Goal: Task Accomplishment & Management: Use online tool/utility

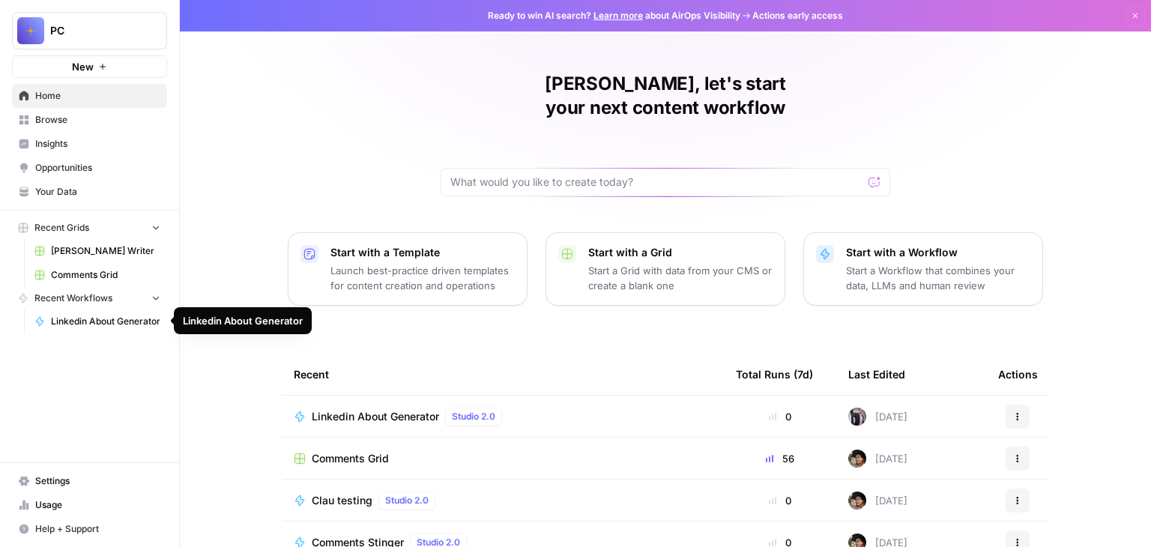
scroll to position [75, 0]
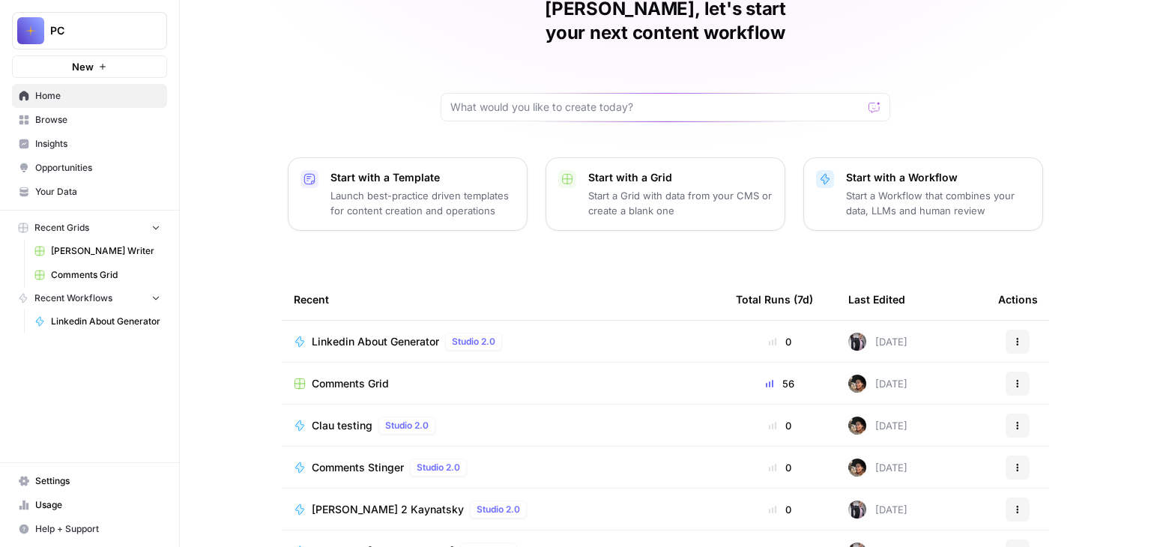
click at [333, 376] on span "Comments Grid" at bounding box center [350, 383] width 77 height 15
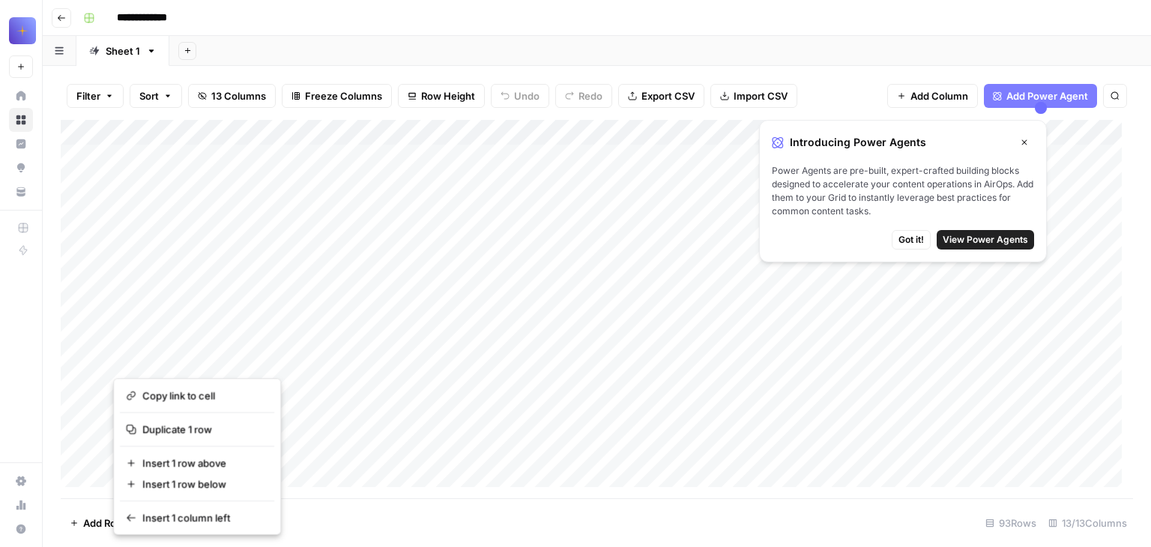
click at [297, 224] on div "Add Column" at bounding box center [597, 309] width 1072 height 378
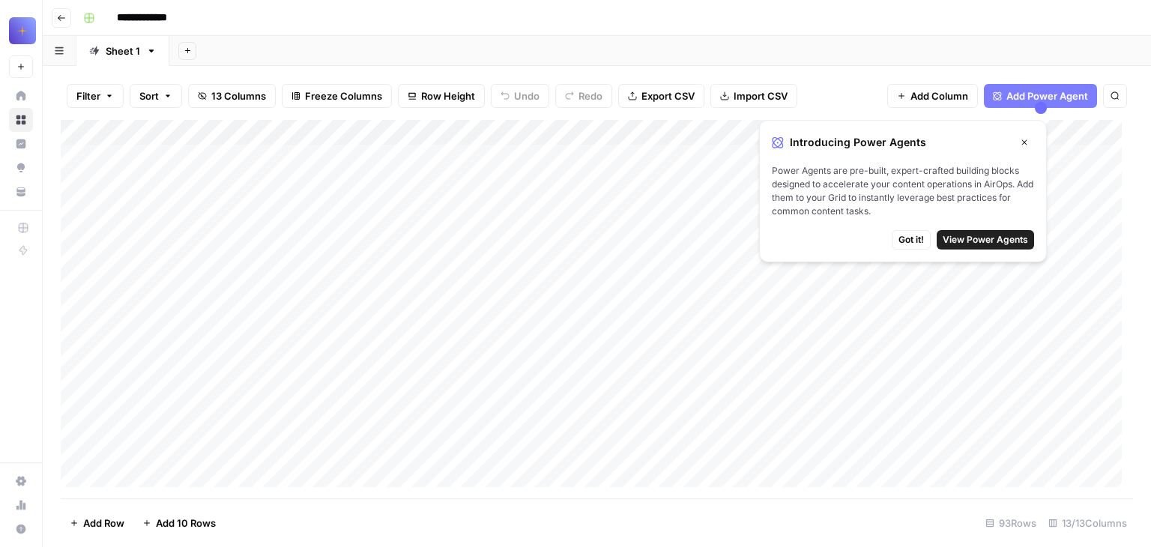
click at [209, 205] on div "Add Column" at bounding box center [597, 309] width 1072 height 378
click at [1021, 133] on button "Close" at bounding box center [1024, 142] width 19 height 19
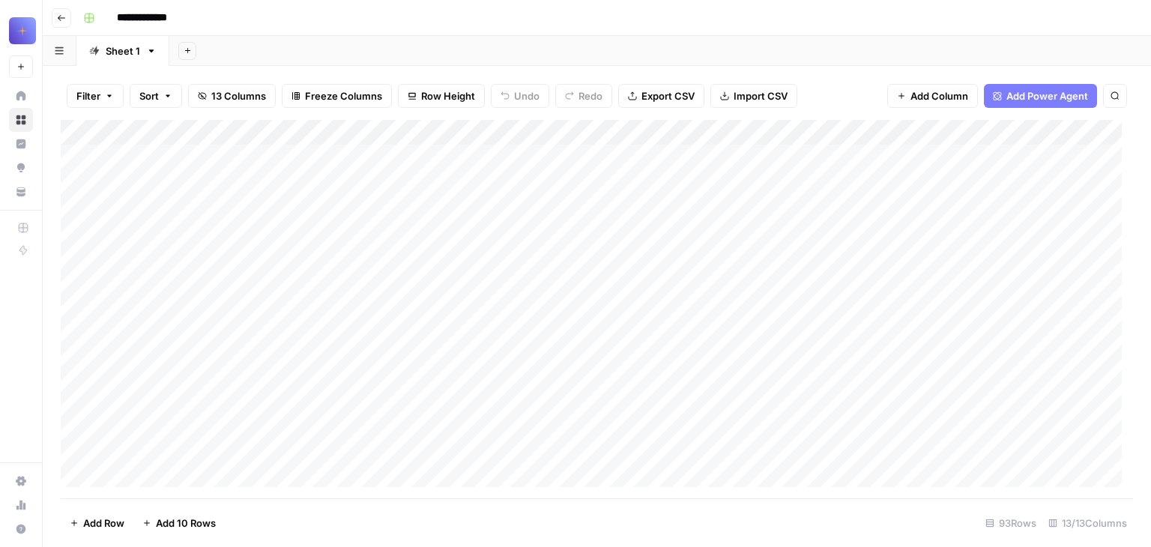
click at [230, 132] on div "Add Column" at bounding box center [597, 309] width 1072 height 378
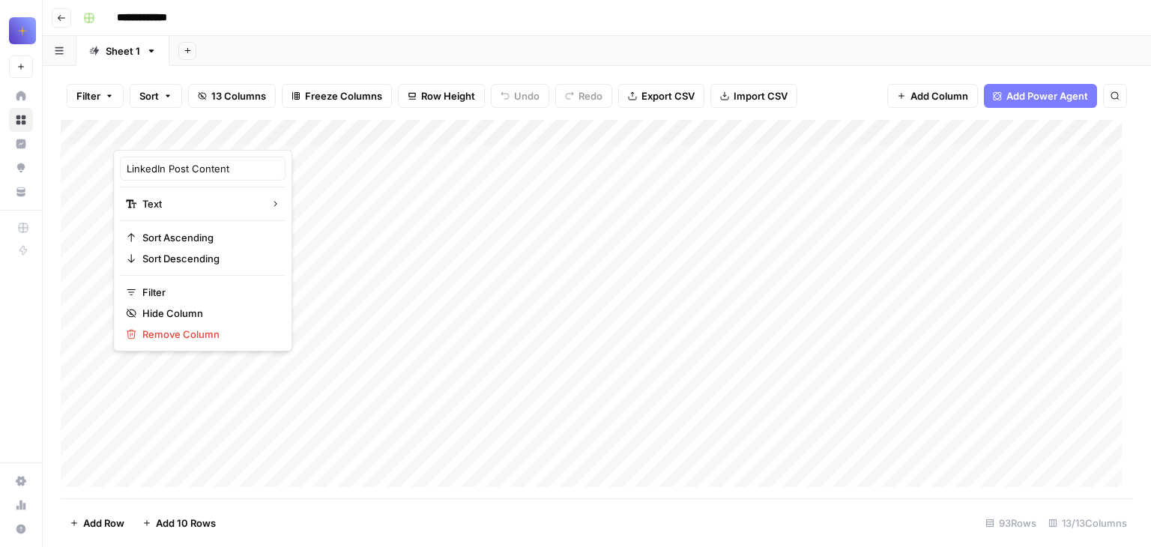
click at [233, 132] on div at bounding box center [181, 135] width 136 height 30
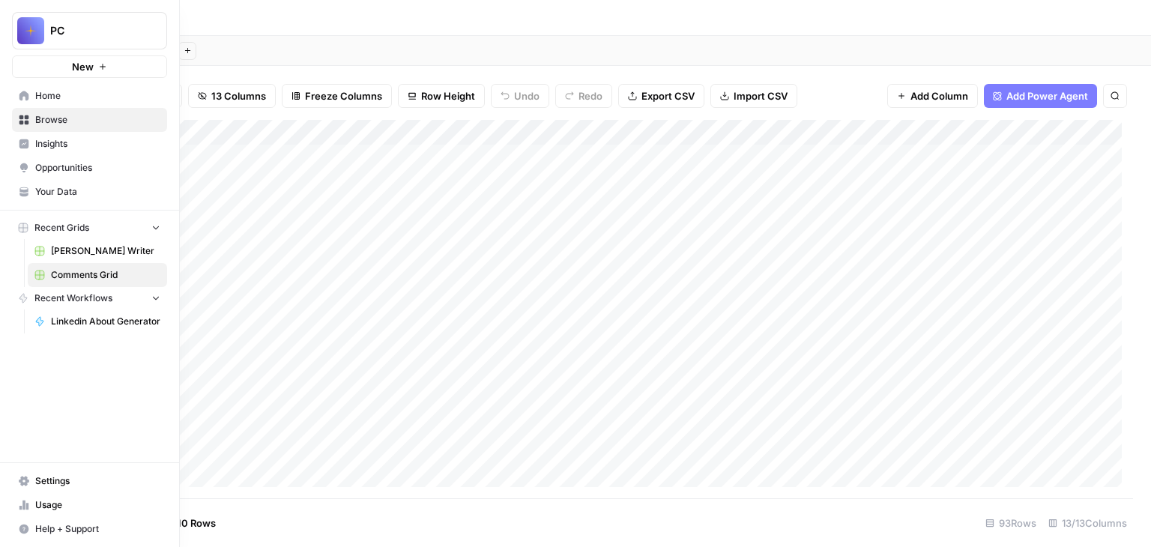
click at [48, 148] on span "Insights" at bounding box center [97, 143] width 125 height 13
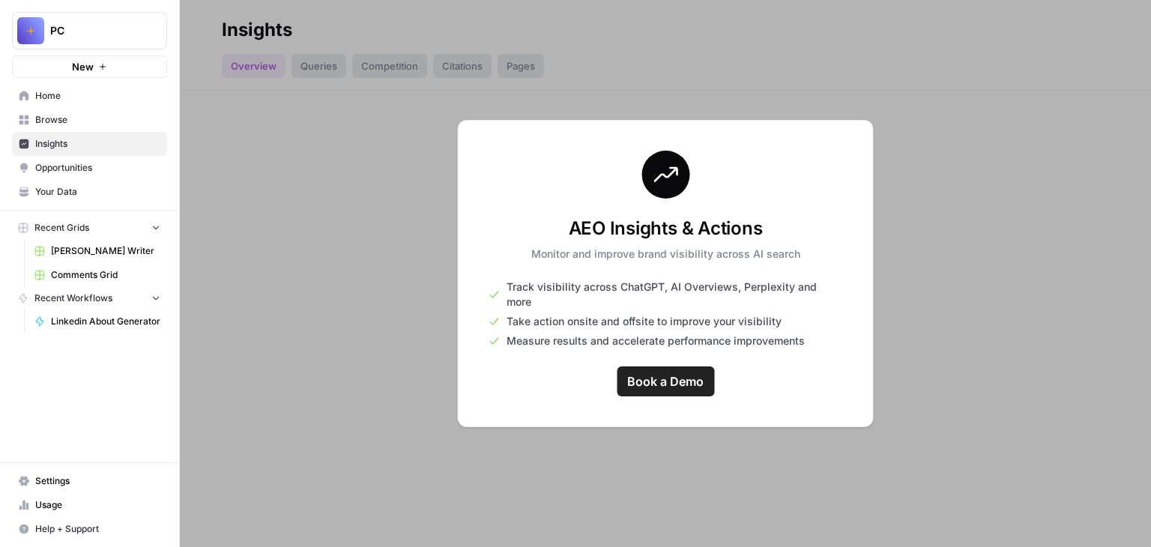
click at [63, 115] on span "Browse" at bounding box center [97, 119] width 125 height 13
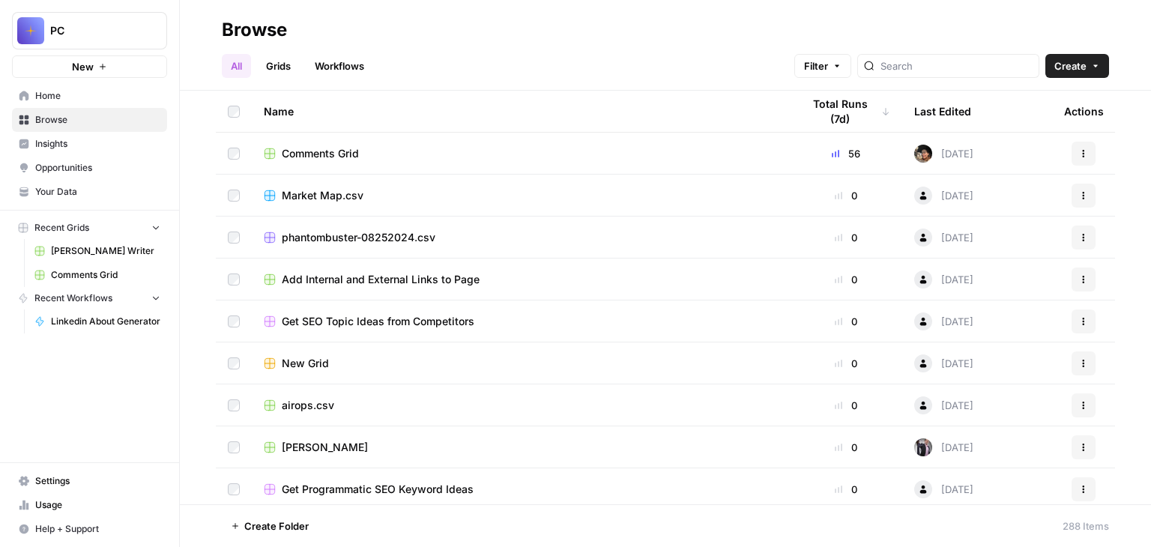
click at [327, 67] on link "Workflows" at bounding box center [339, 66] width 67 height 24
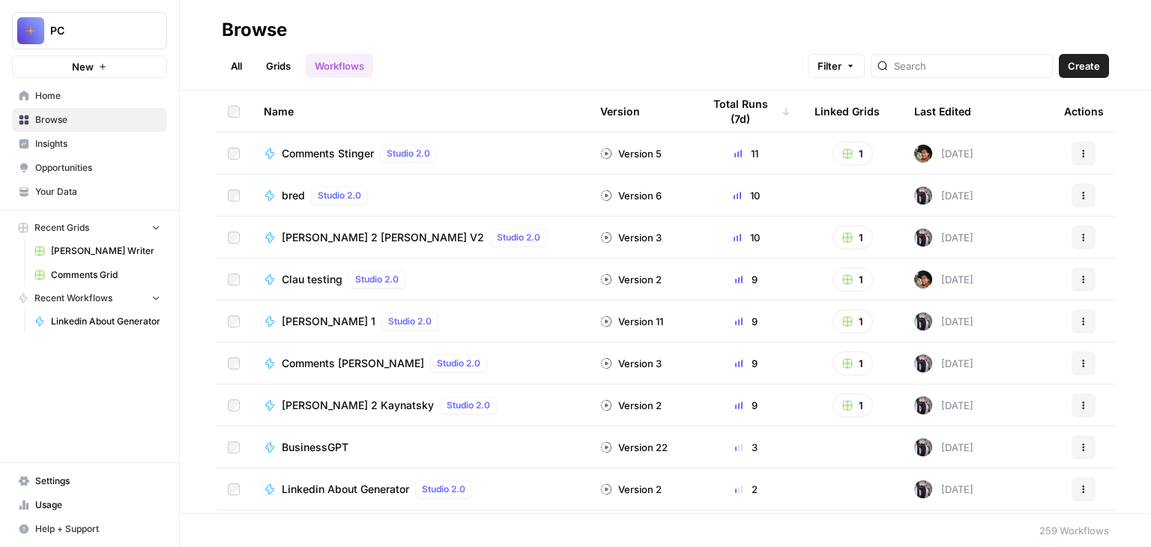
click at [326, 147] on span "Comments Stinger" at bounding box center [328, 153] width 92 height 15
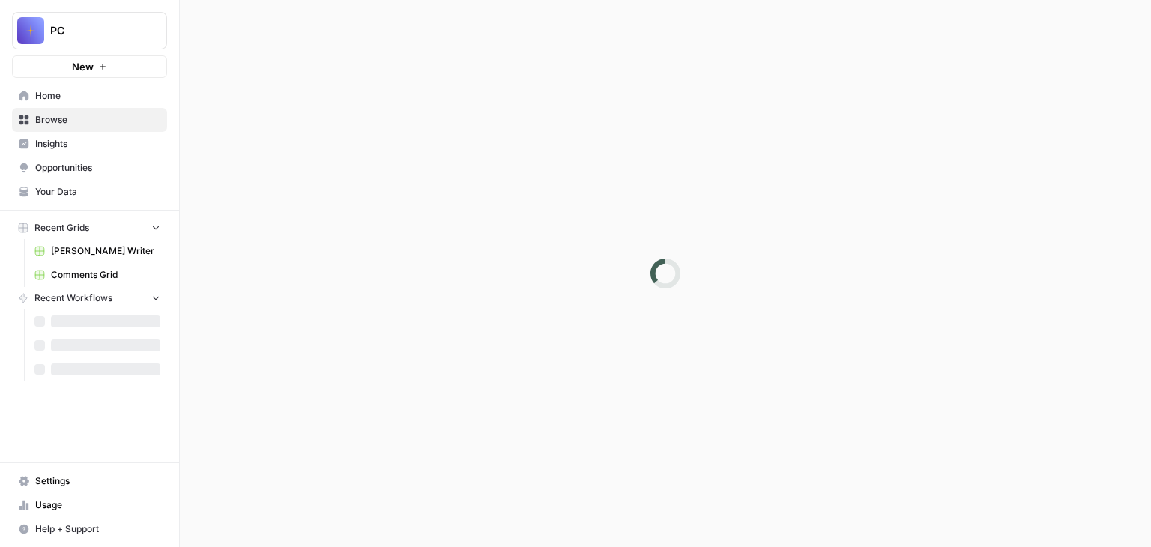
click at [326, 147] on div at bounding box center [665, 273] width 971 height 547
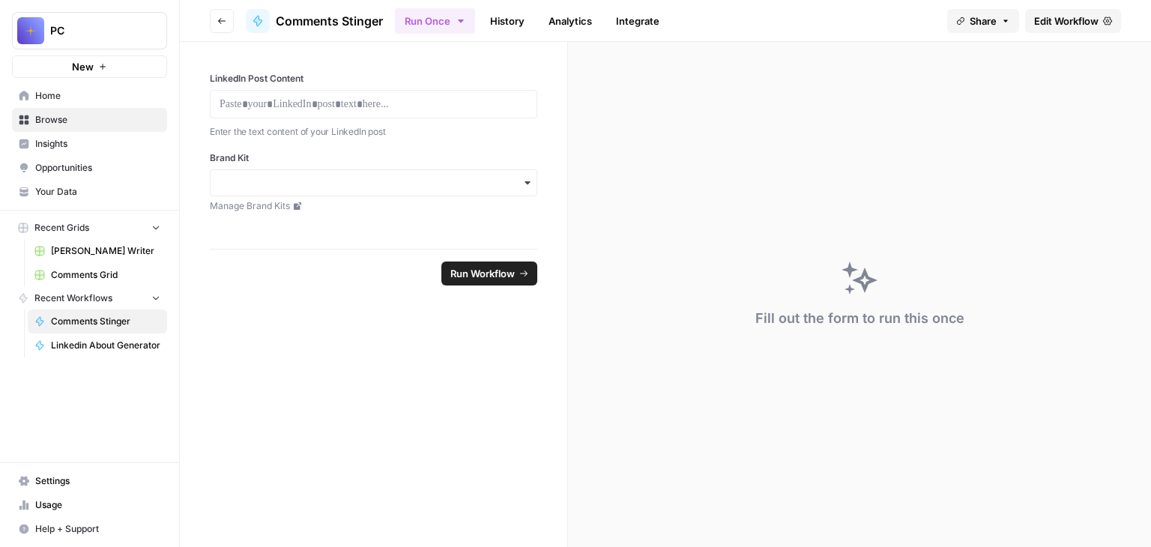
click at [1074, 19] on span "Edit Workflow" at bounding box center [1066, 20] width 64 height 15
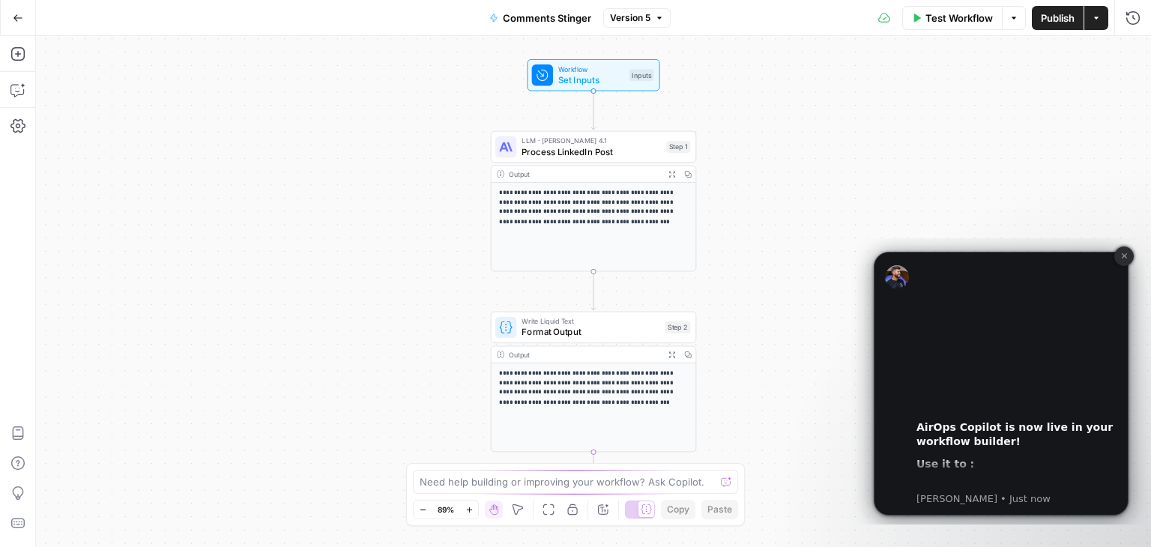
click at [1122, 262] on button "Dismiss notification" at bounding box center [1123, 256] width 19 height 19
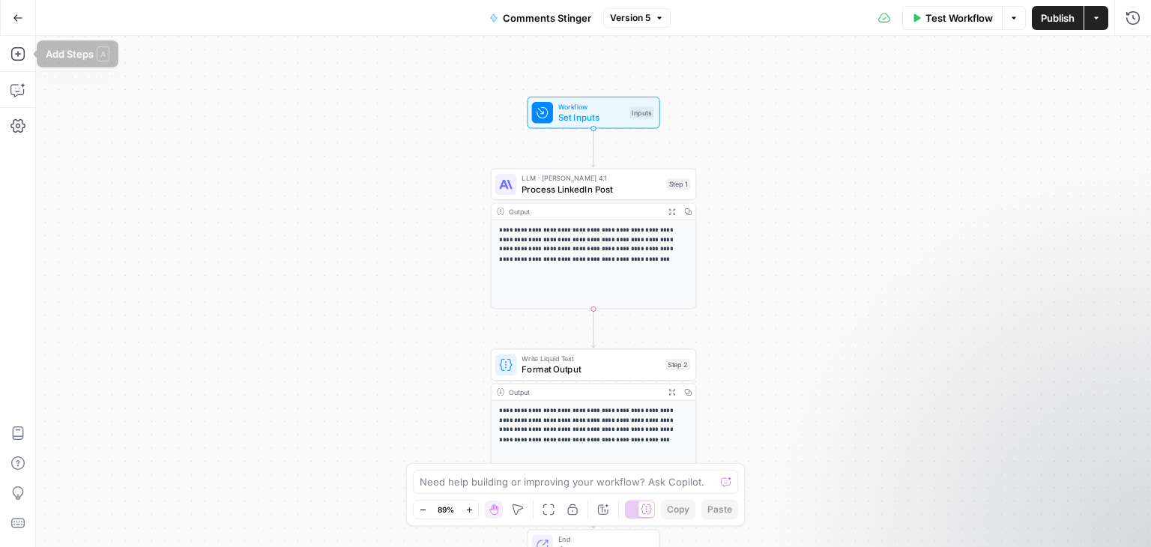
click at [19, 22] on icon "button" at bounding box center [18, 18] width 10 height 10
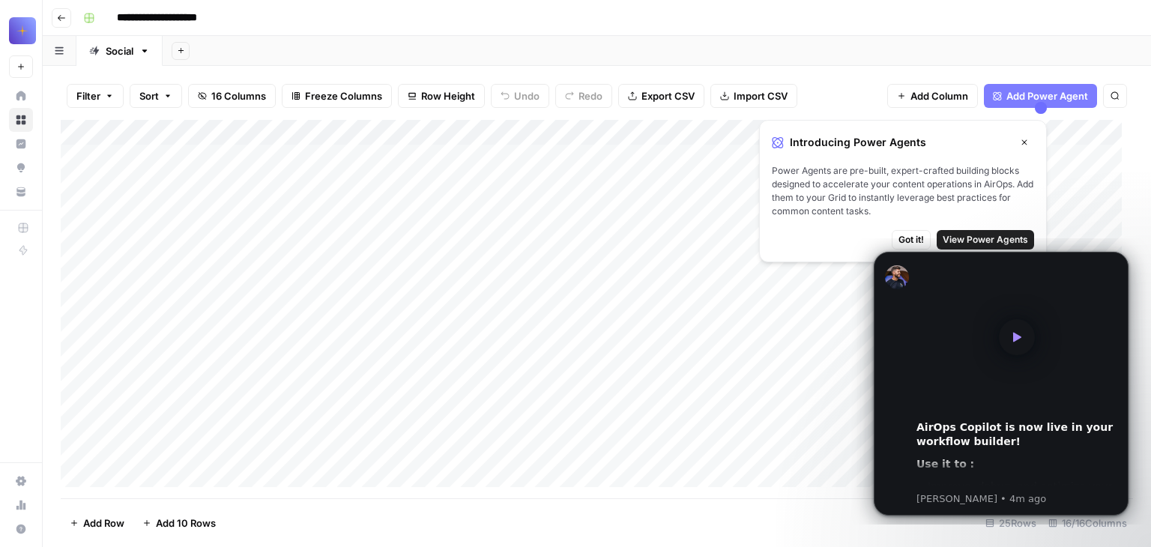
click at [174, 181] on div "Add Column" at bounding box center [597, 309] width 1072 height 378
click at [349, 155] on div "Add Column" at bounding box center [597, 309] width 1072 height 378
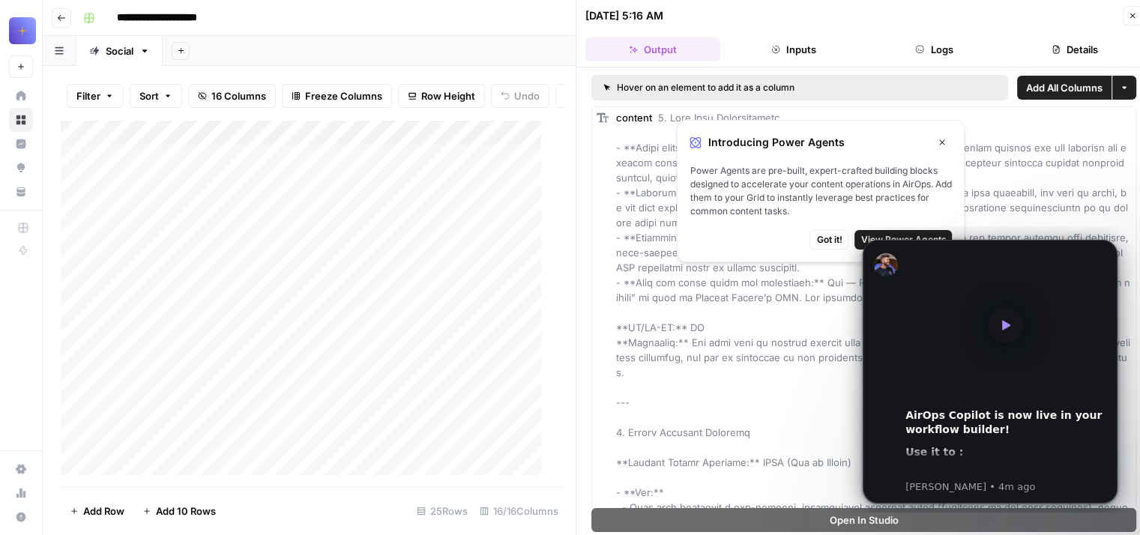
click at [940, 140] on icon "button" at bounding box center [942, 142] width 5 height 5
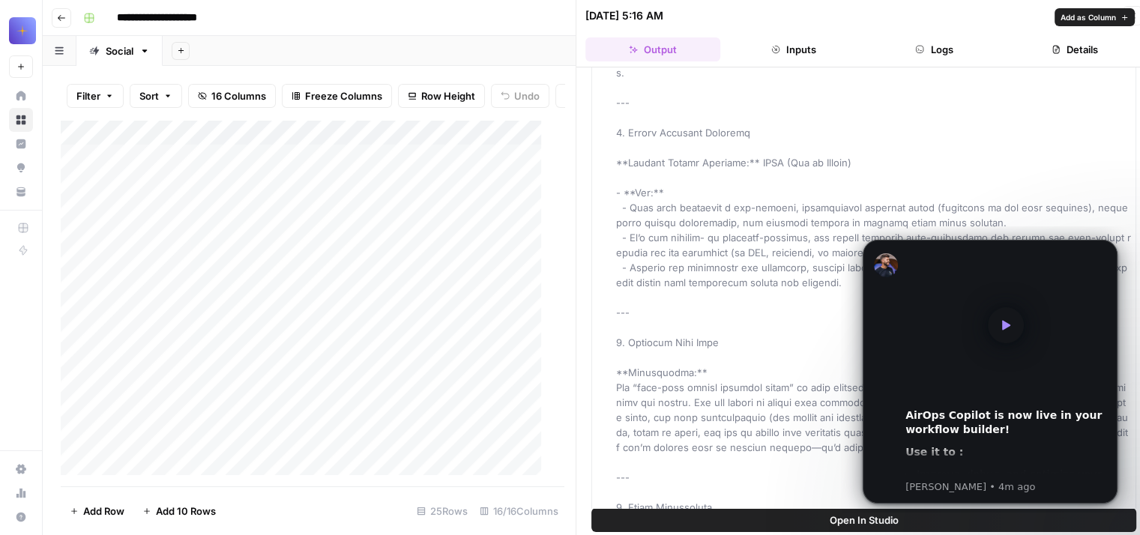
scroll to position [375, 0]
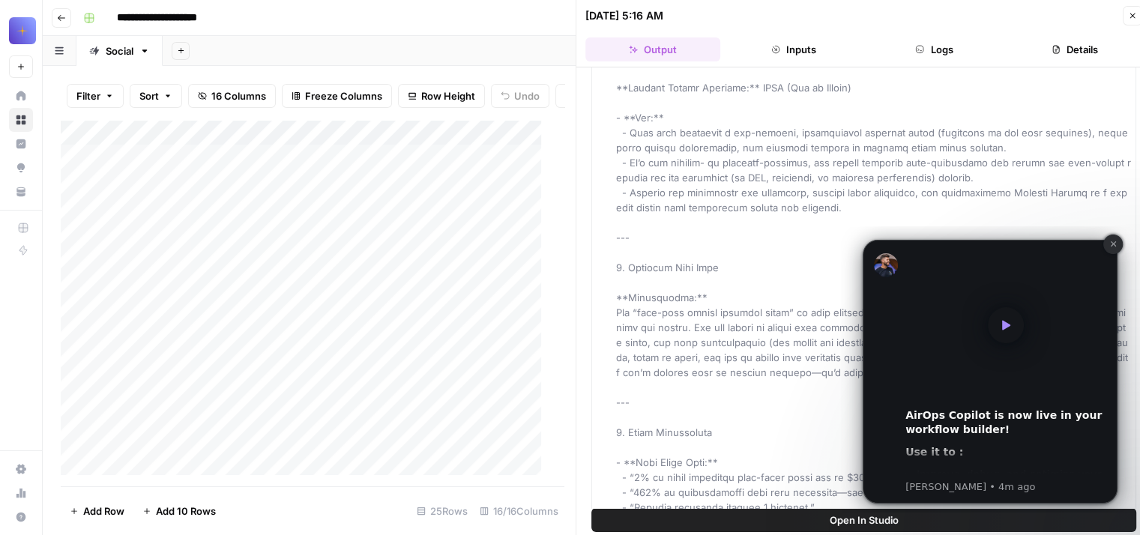
click at [1114, 241] on icon "Dismiss notification" at bounding box center [1113, 244] width 8 height 8
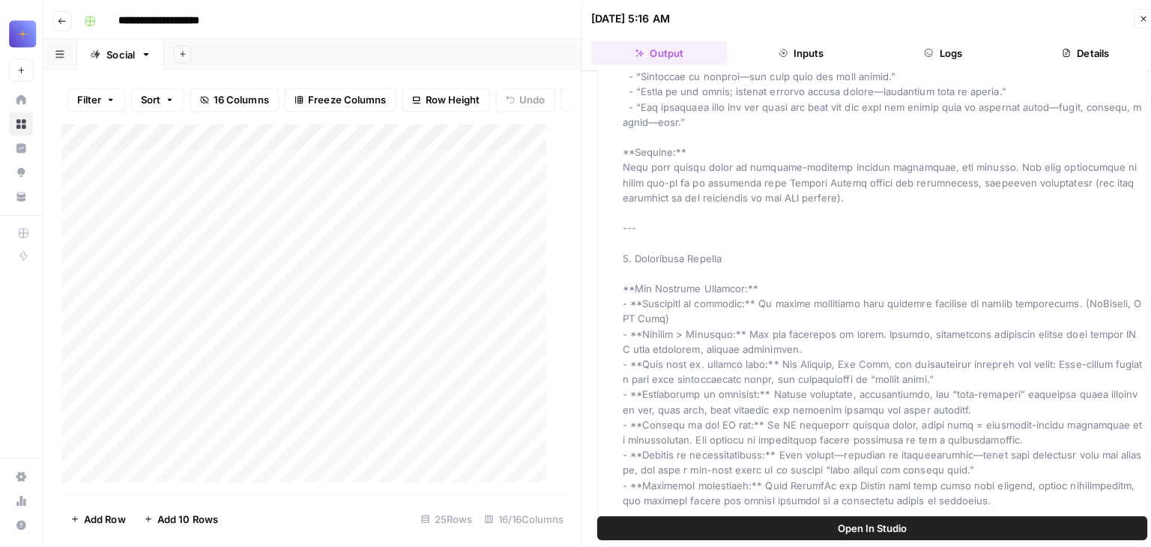
scroll to position [0, 0]
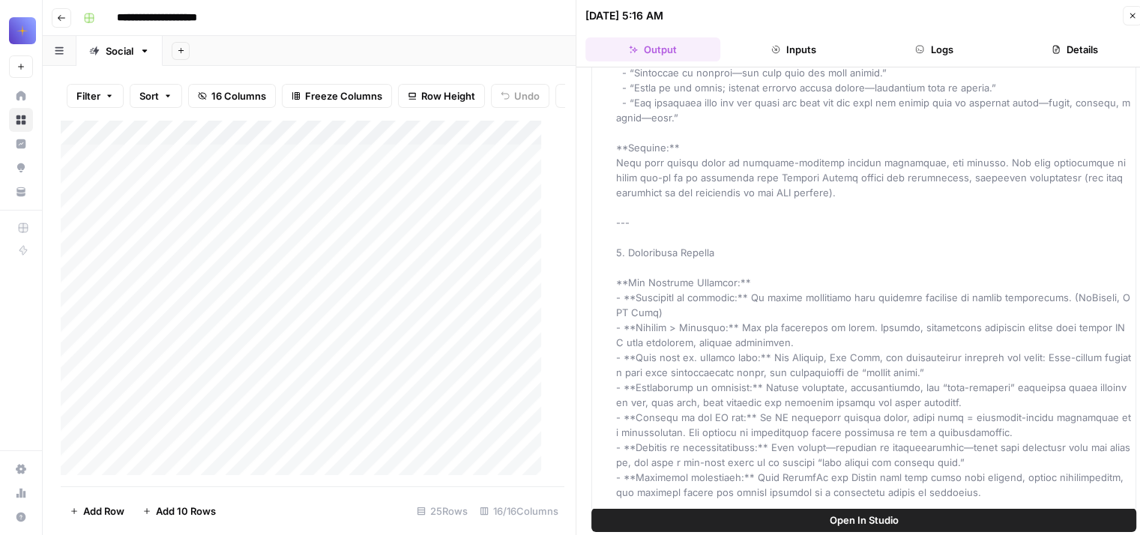
click at [62, 19] on icon "button" at bounding box center [61, 17] width 9 height 9
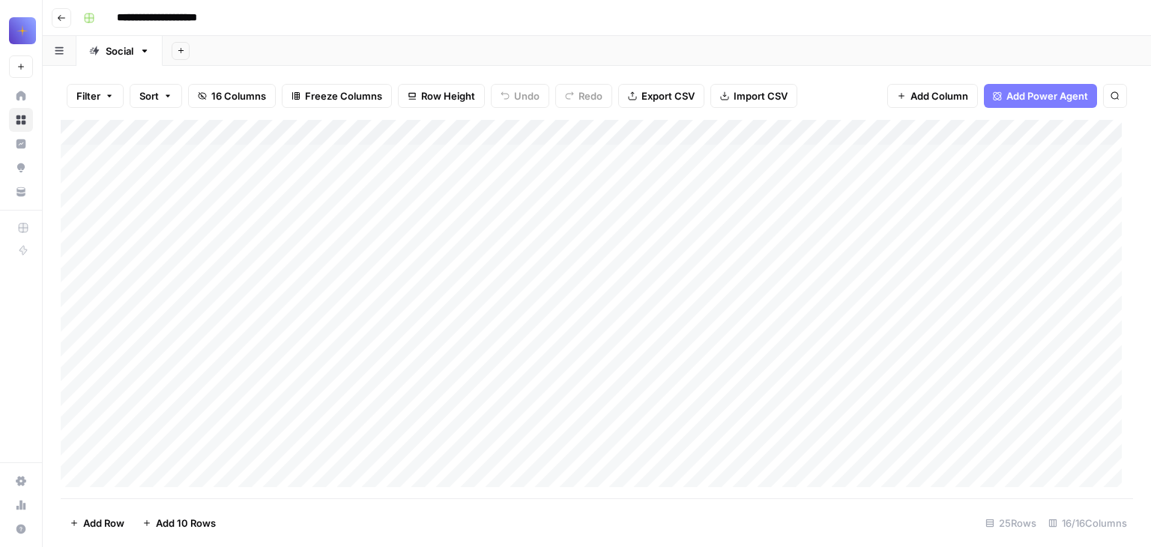
click at [61, 16] on icon "button" at bounding box center [61, 17] width 9 height 9
click at [63, 17] on icon "button" at bounding box center [61, 18] width 7 height 6
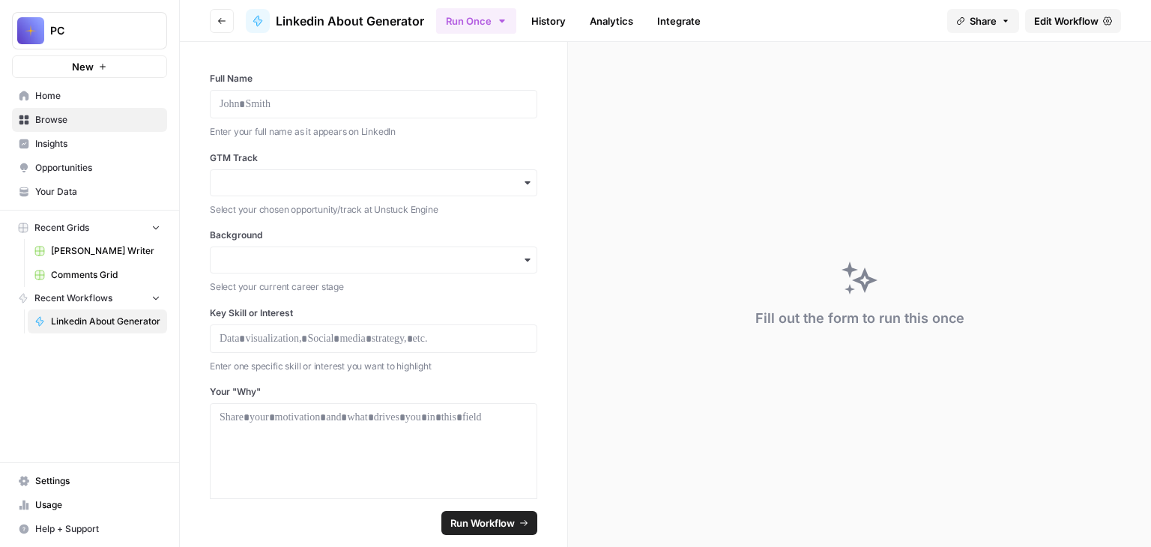
click at [42, 125] on span "Browse" at bounding box center [97, 119] width 125 height 13
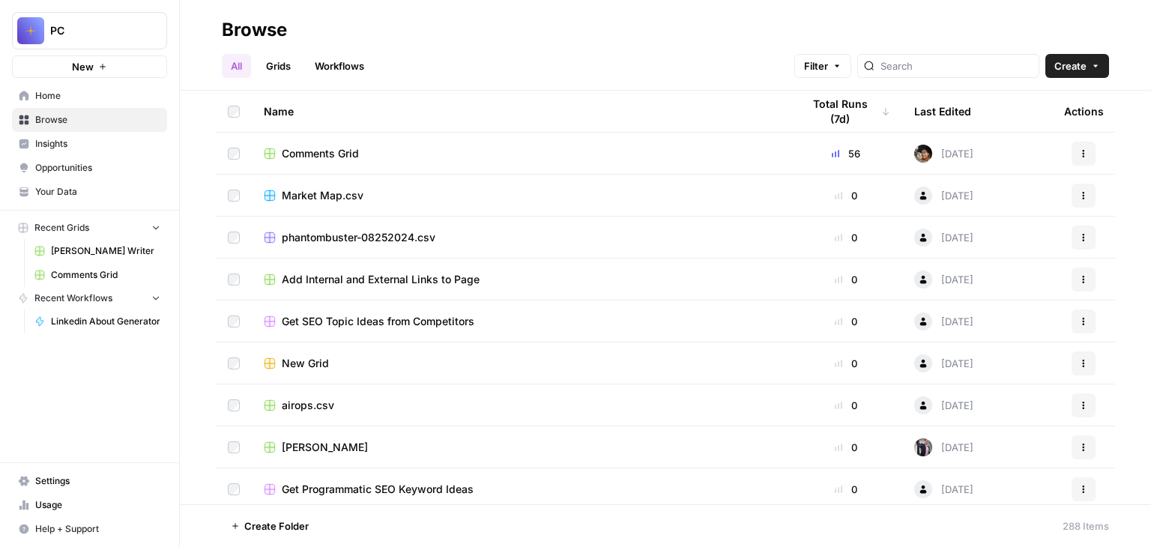
click at [333, 321] on span "Get SEO Topic Ideas from Competitors" at bounding box center [378, 321] width 193 height 15
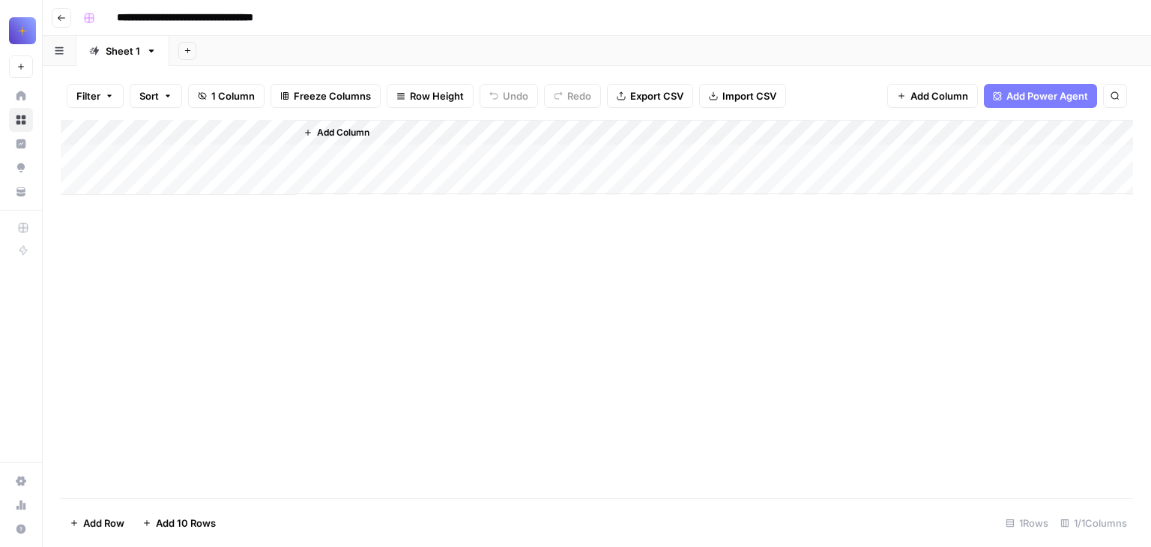
click at [258, 132] on div "Add Column" at bounding box center [597, 157] width 1072 height 75
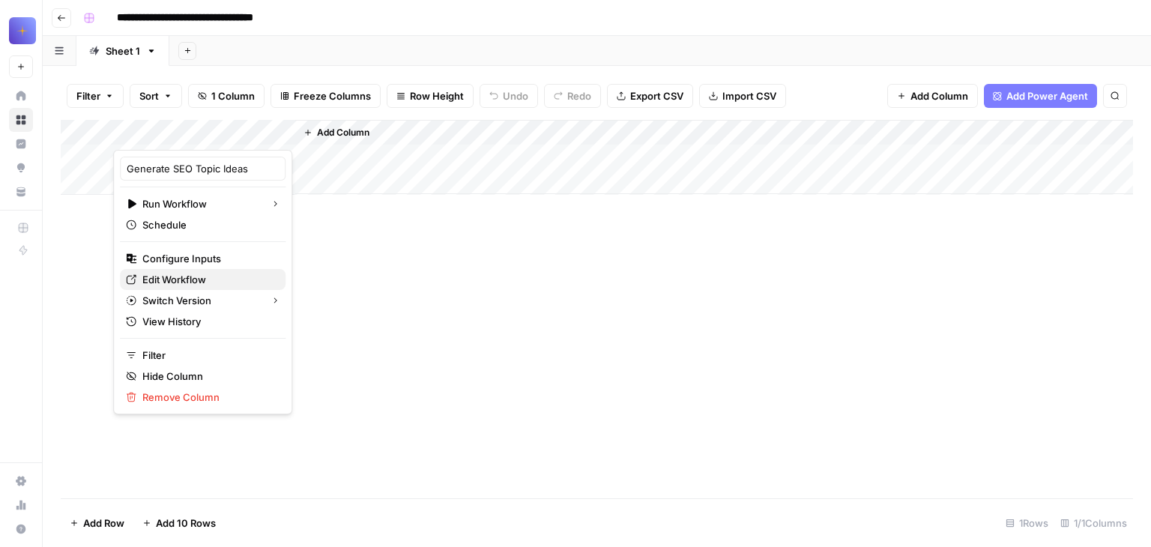
click at [187, 284] on span "Edit Workflow" at bounding box center [207, 279] width 131 height 15
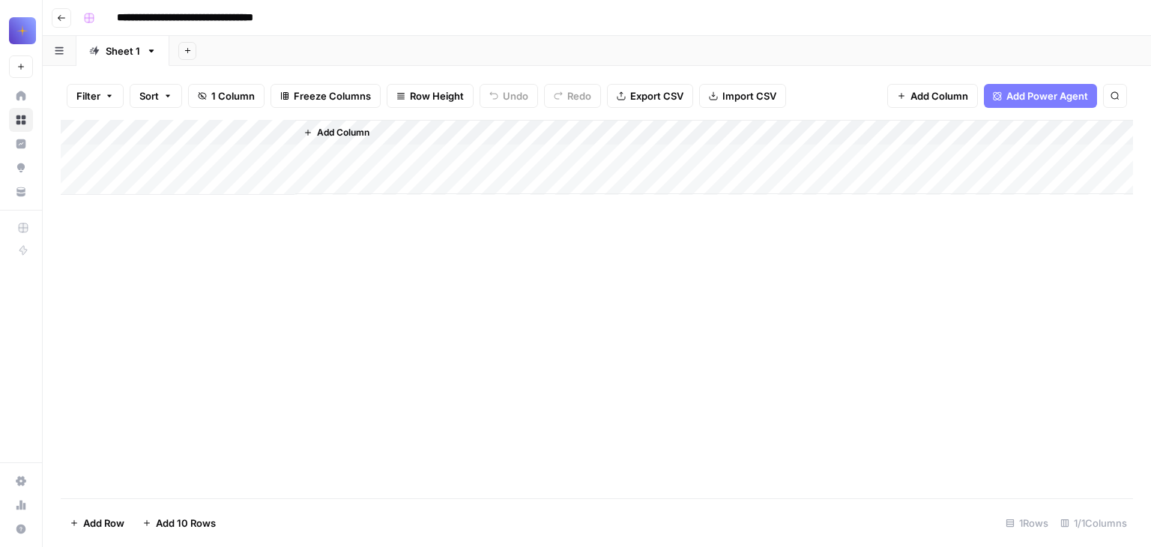
click at [58, 22] on icon "button" at bounding box center [61, 17] width 9 height 9
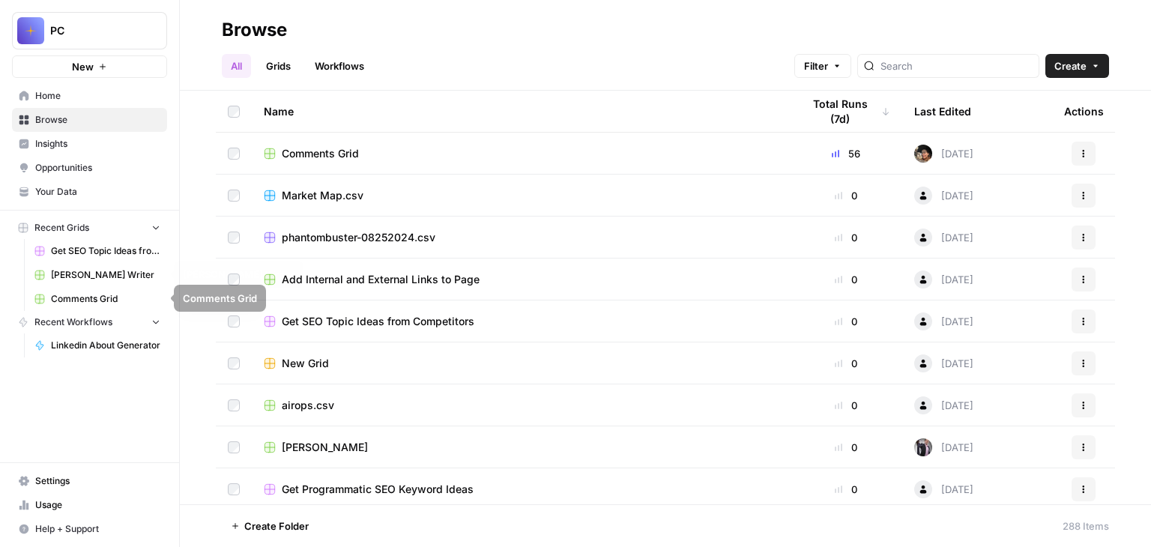
click at [82, 280] on span "[PERSON_NAME] Writer" at bounding box center [105, 274] width 109 height 13
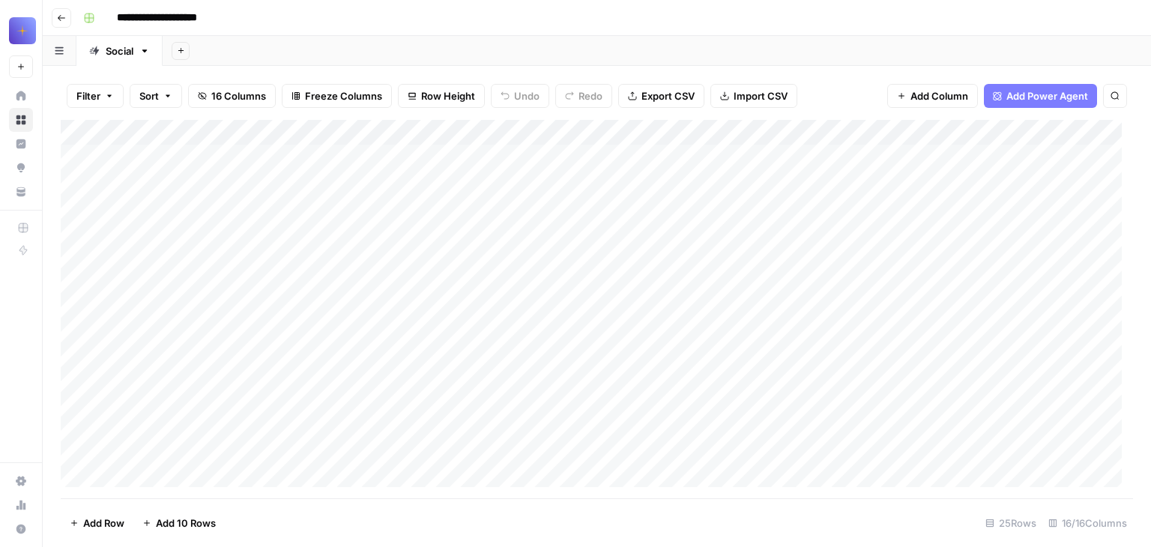
click at [133, 55] on div "Social" at bounding box center [120, 50] width 28 height 15
click at [156, 59] on link "Social" at bounding box center [119, 51] width 86 height 30
click at [150, 58] on link "Social" at bounding box center [119, 51] width 86 height 30
click at [62, 16] on icon "button" at bounding box center [61, 17] width 9 height 9
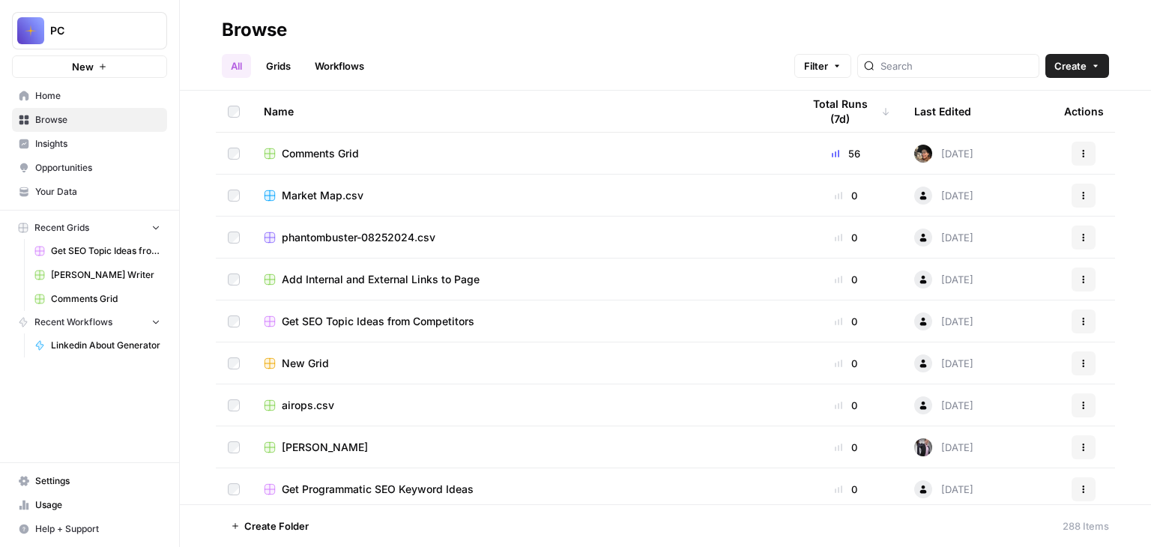
click at [332, 67] on link "Workflows" at bounding box center [339, 66] width 67 height 24
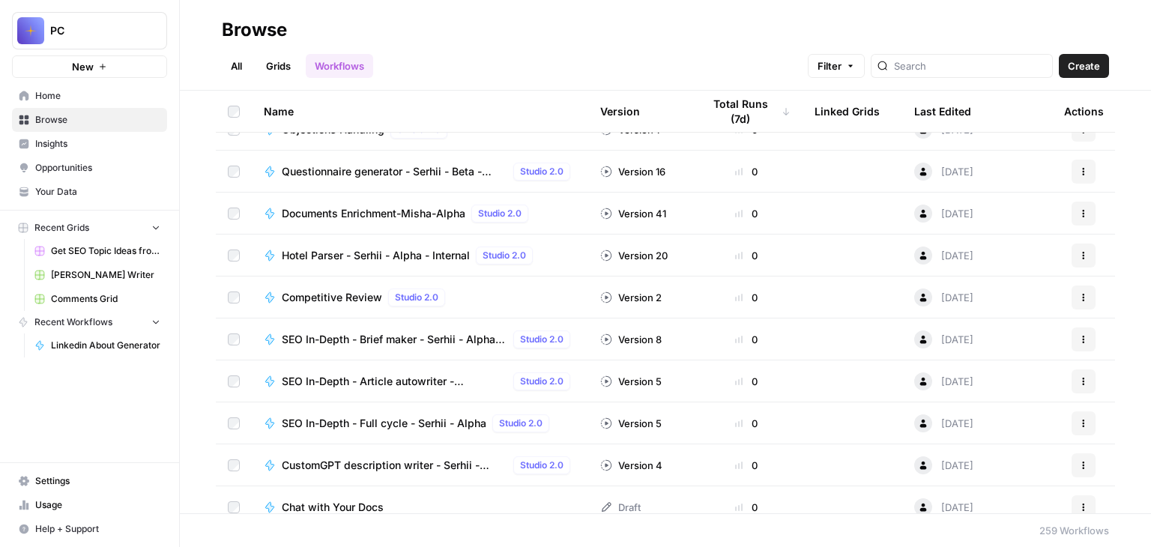
scroll to position [1274, 0]
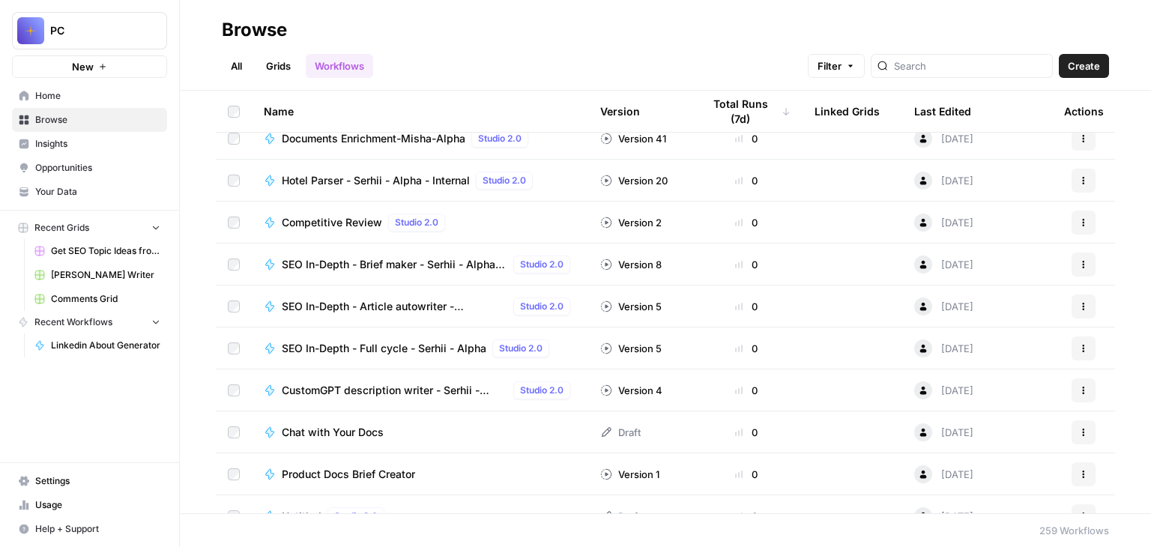
click at [336, 220] on span "Competitive Review" at bounding box center [332, 222] width 100 height 15
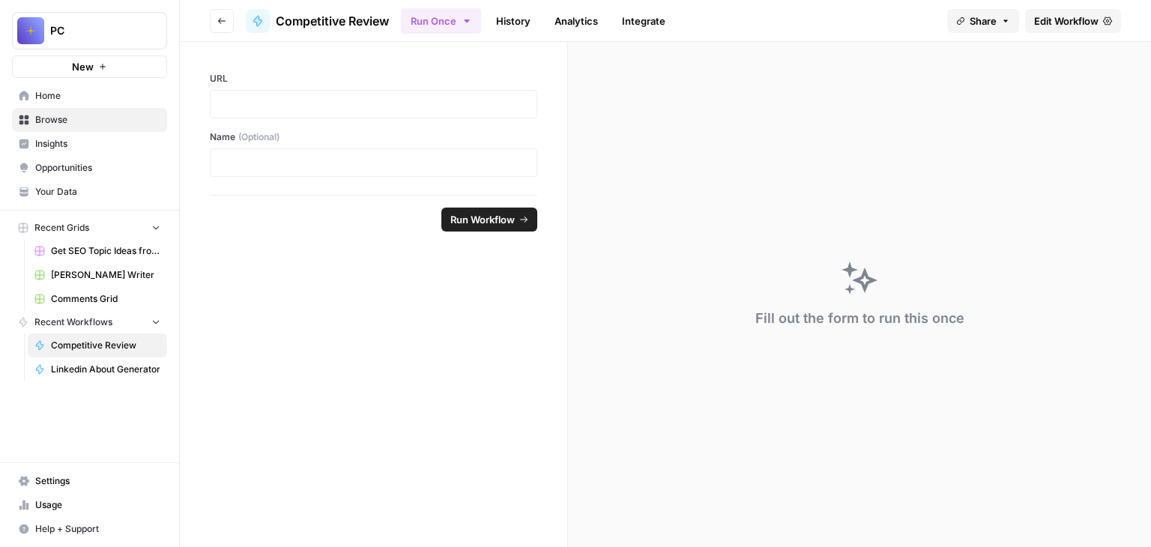
click at [1092, 19] on span "Edit Workflow" at bounding box center [1066, 20] width 64 height 15
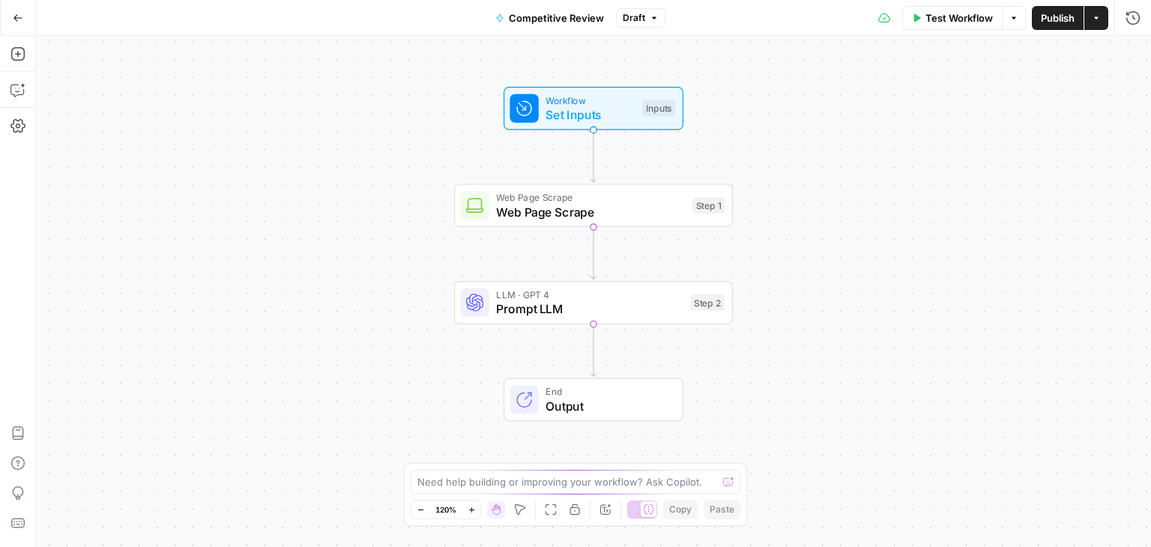
click at [522, 212] on span "Web Page Scrape" at bounding box center [590, 212] width 189 height 18
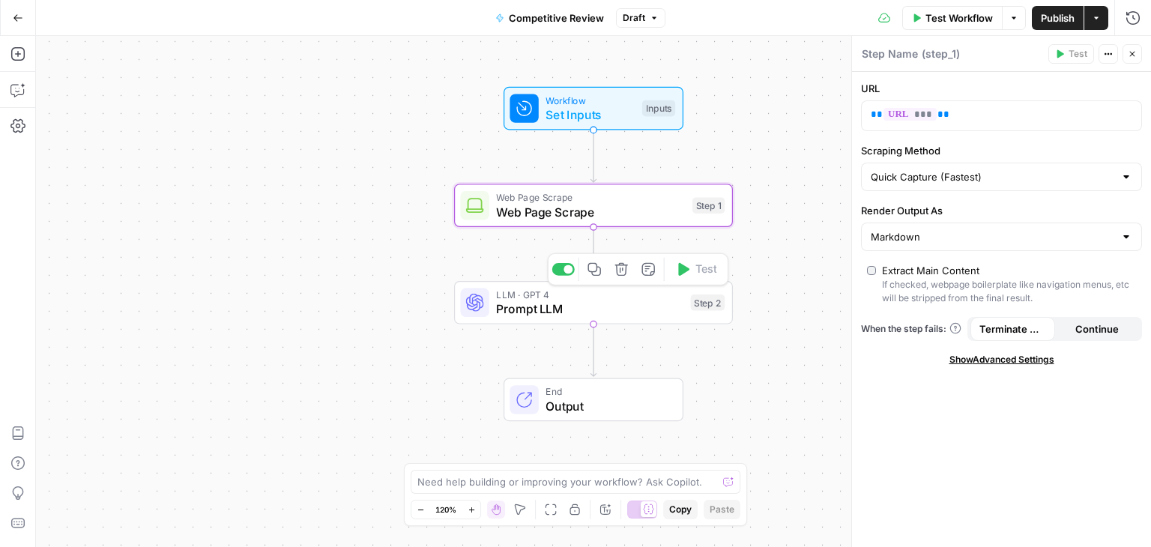
click at [516, 315] on span "Prompt LLM" at bounding box center [589, 309] width 187 height 18
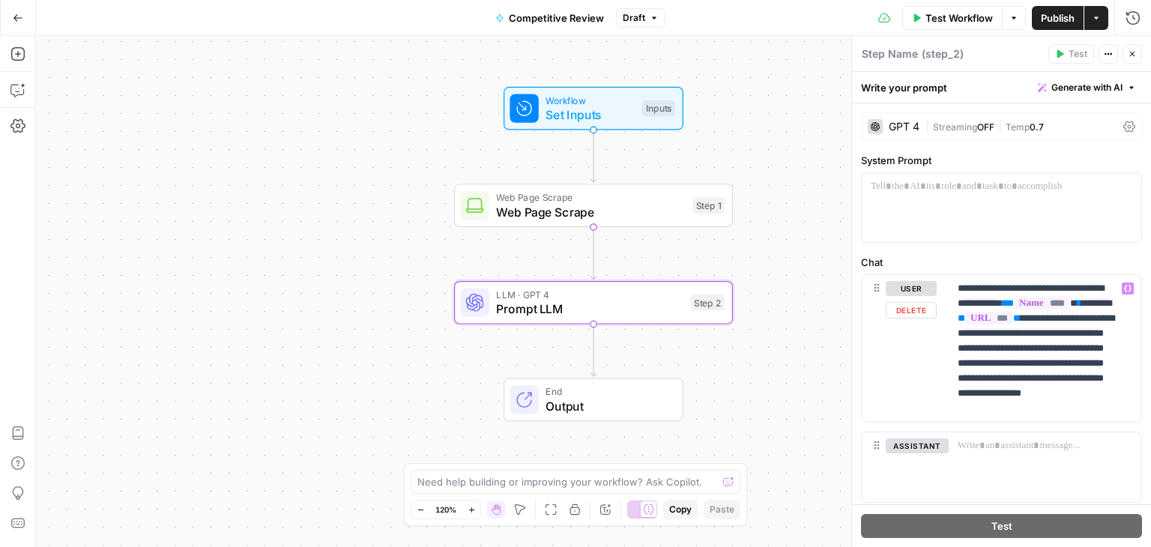
scroll to position [40, 0]
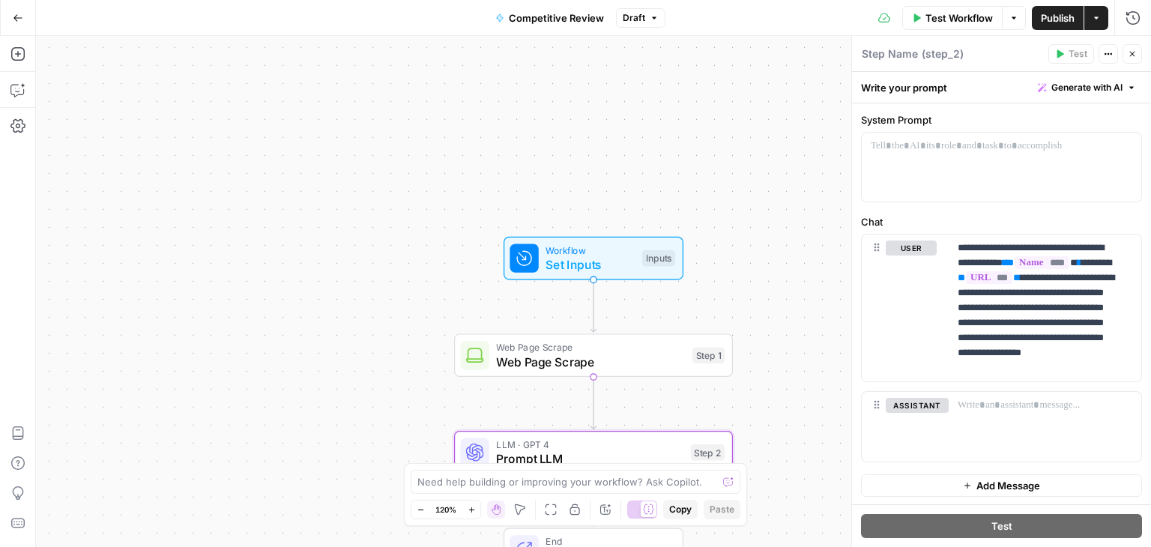
click at [13, 13] on icon "button" at bounding box center [18, 18] width 10 height 10
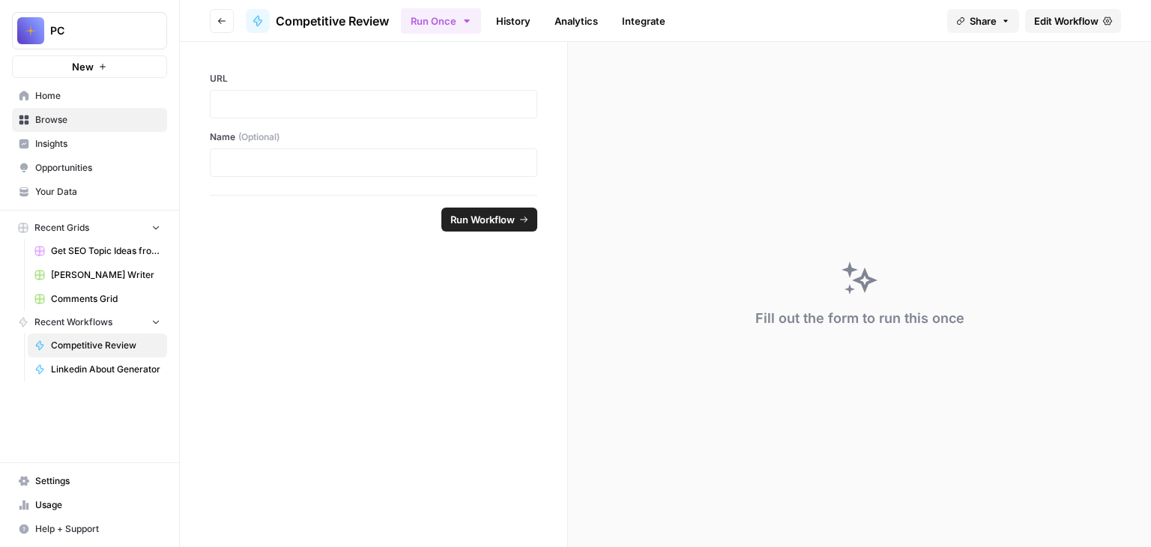
click at [223, 13] on button "Go back" at bounding box center [222, 21] width 24 height 24
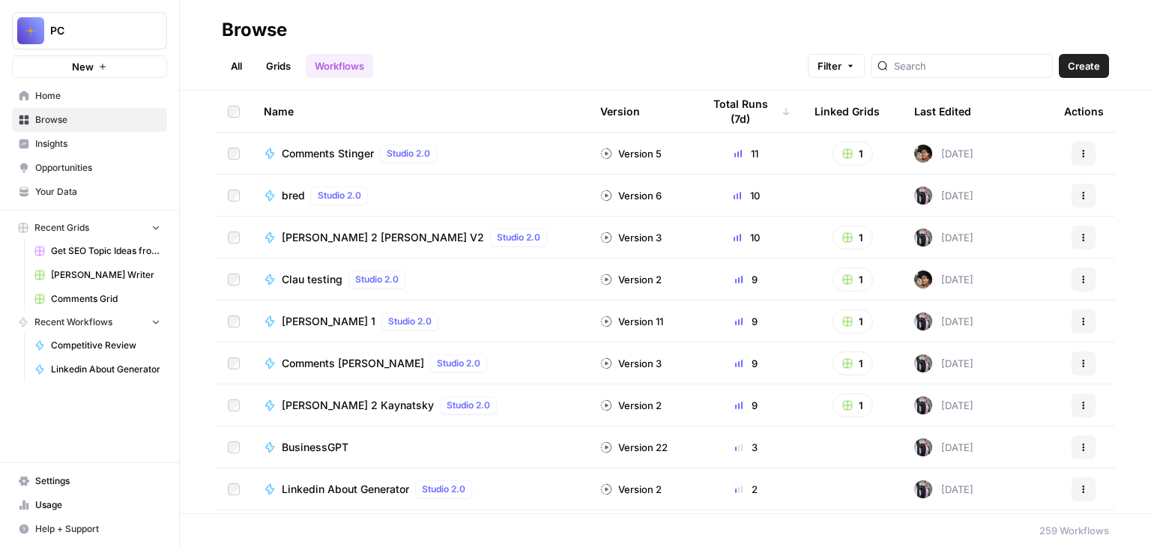
click at [313, 236] on span "[PERSON_NAME] 2 [PERSON_NAME] V2" at bounding box center [383, 237] width 202 height 15
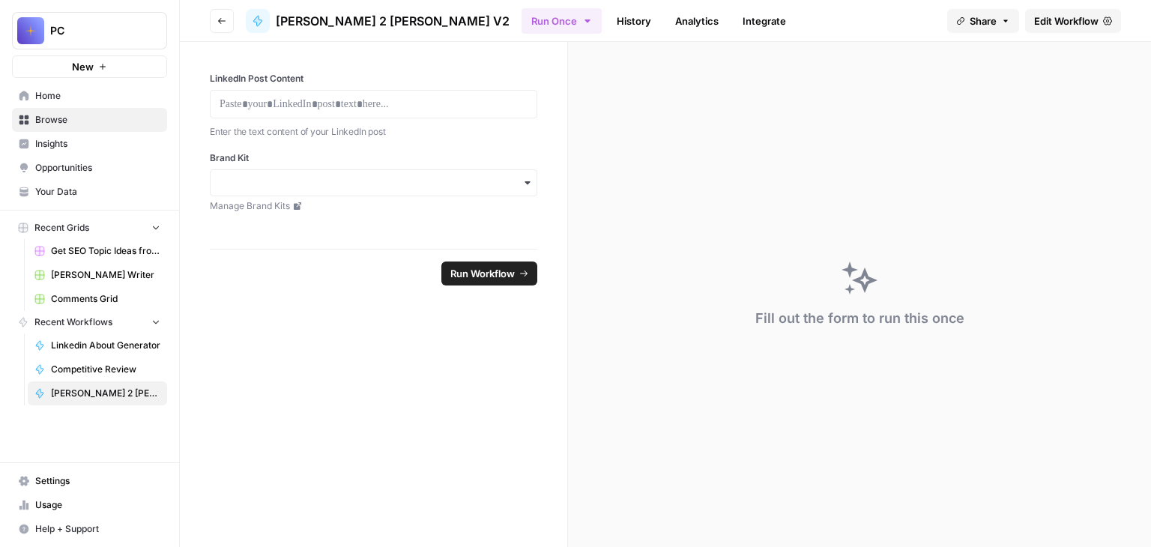
click at [1045, 19] on span "Edit Workflow" at bounding box center [1066, 20] width 64 height 15
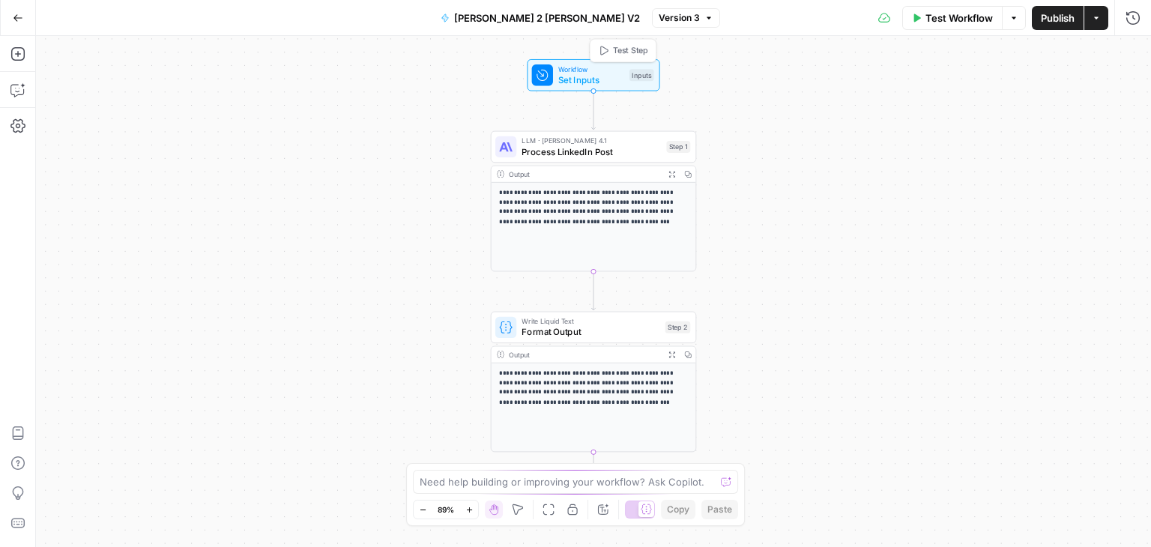
click at [567, 82] on span "Set Inputs" at bounding box center [591, 79] width 66 height 13
click at [17, 16] on icon "button" at bounding box center [18, 18] width 10 height 10
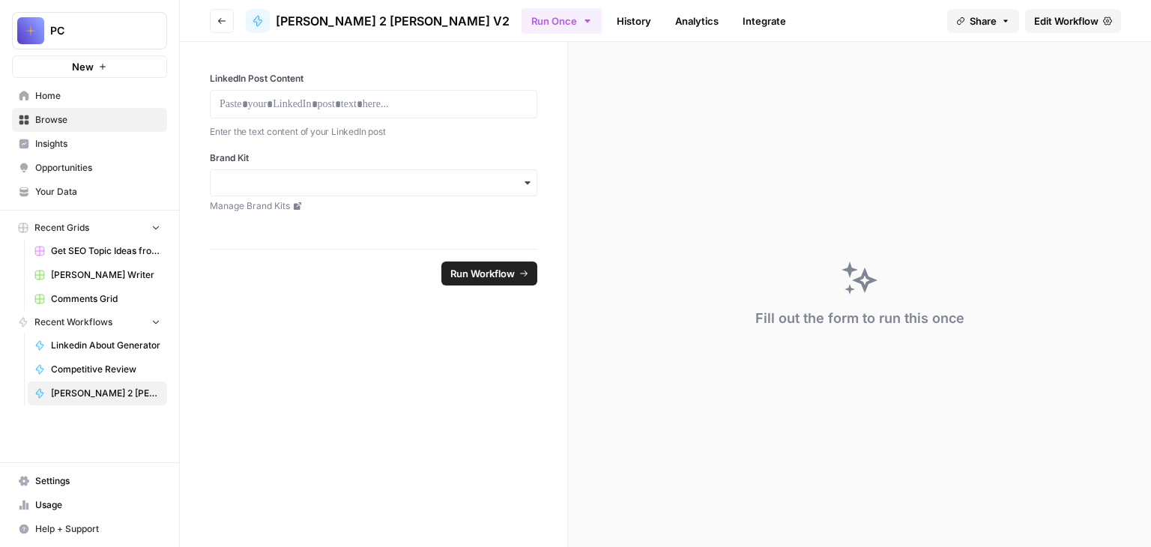
click at [531, 184] on icon "button" at bounding box center [528, 183] width 12 height 12
click at [526, 184] on icon "button" at bounding box center [528, 183] width 12 height 12
click at [289, 205] on link "Manage Brand Kits" at bounding box center [373, 205] width 327 height 13
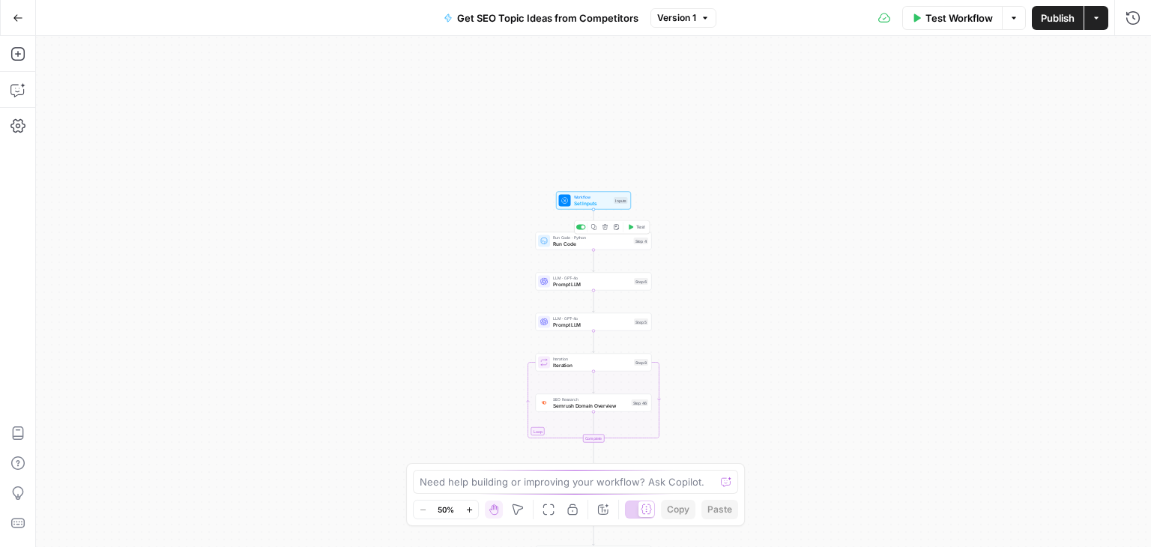
click at [595, 248] on div "Run Code · Python Run Code Step 4 Copy step Delete step Add Note Test" at bounding box center [594, 241] width 116 height 18
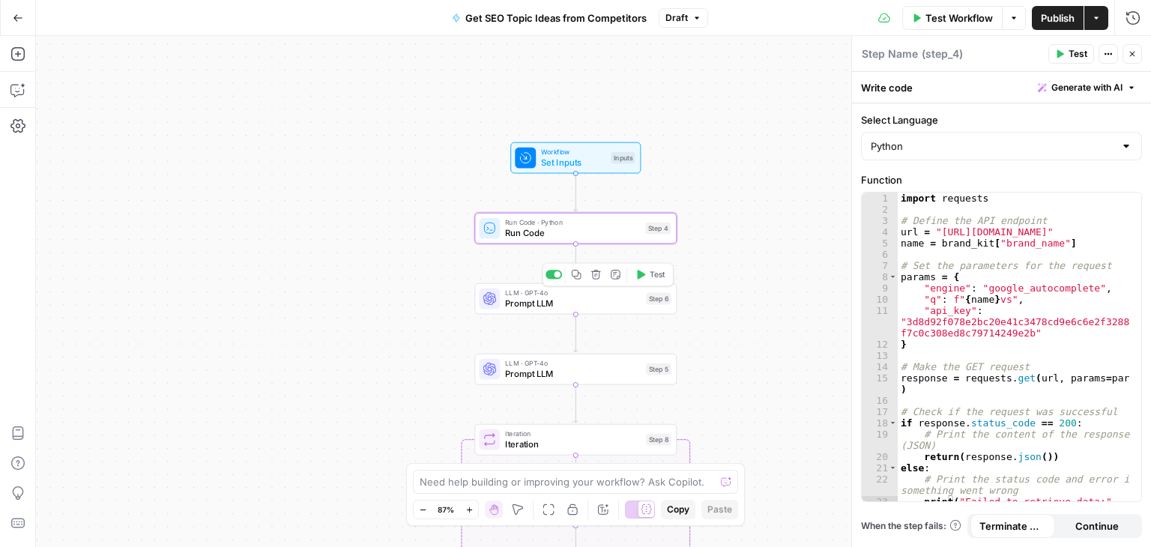
click at [593, 308] on span "Prompt LLM" at bounding box center [573, 303] width 136 height 13
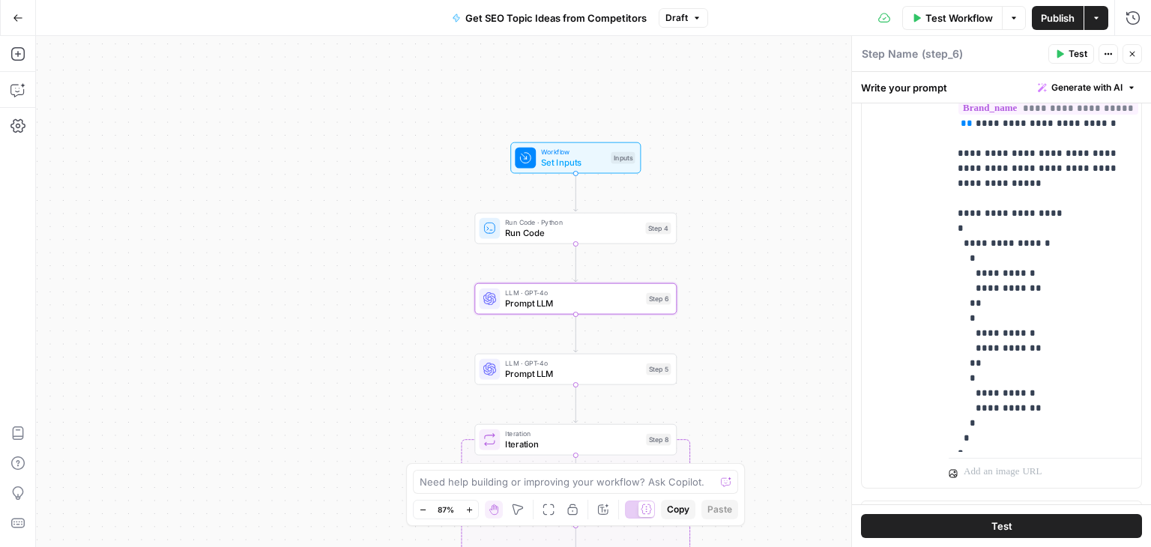
scroll to position [402, 0]
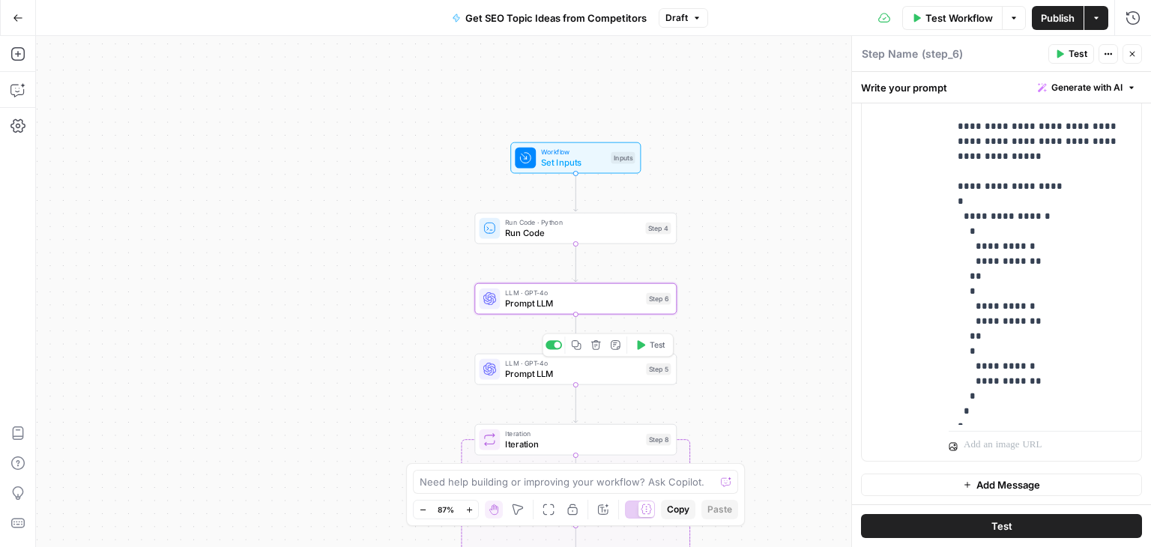
click at [528, 375] on span "Prompt LLM" at bounding box center [573, 373] width 136 height 13
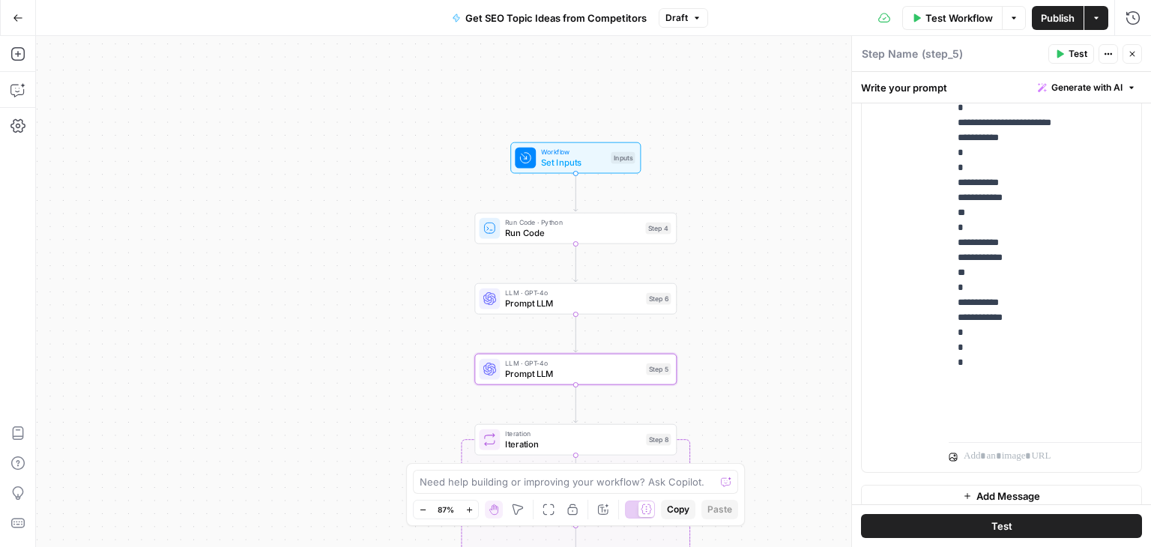
scroll to position [460, 0]
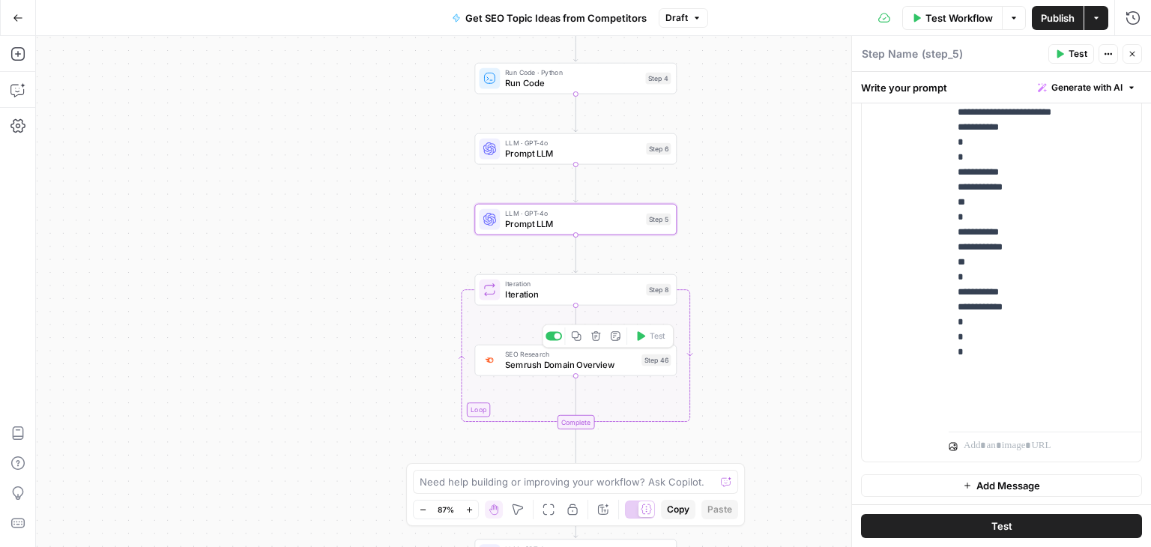
click at [551, 369] on span "Semrush Domain Overview" at bounding box center [570, 364] width 131 height 13
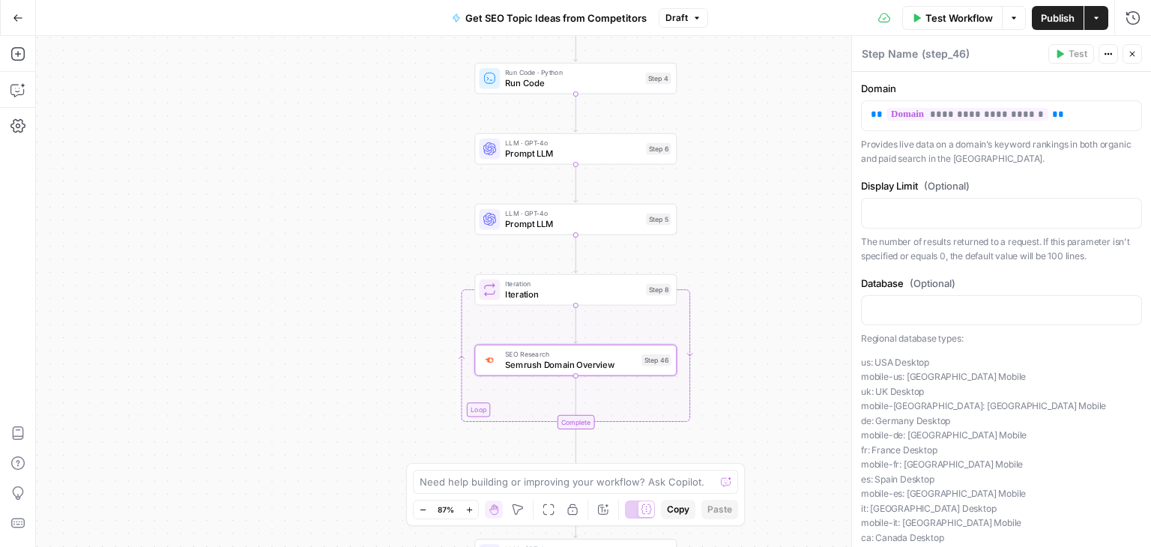
click at [568, 295] on span "Iteration" at bounding box center [573, 294] width 136 height 13
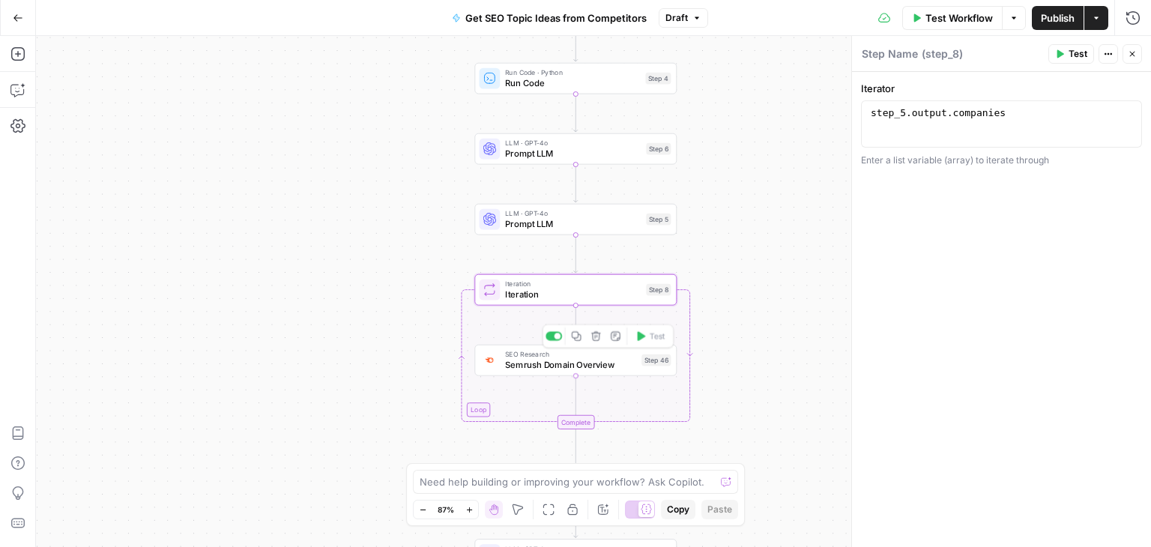
click at [525, 366] on span "Semrush Domain Overview" at bounding box center [570, 364] width 131 height 13
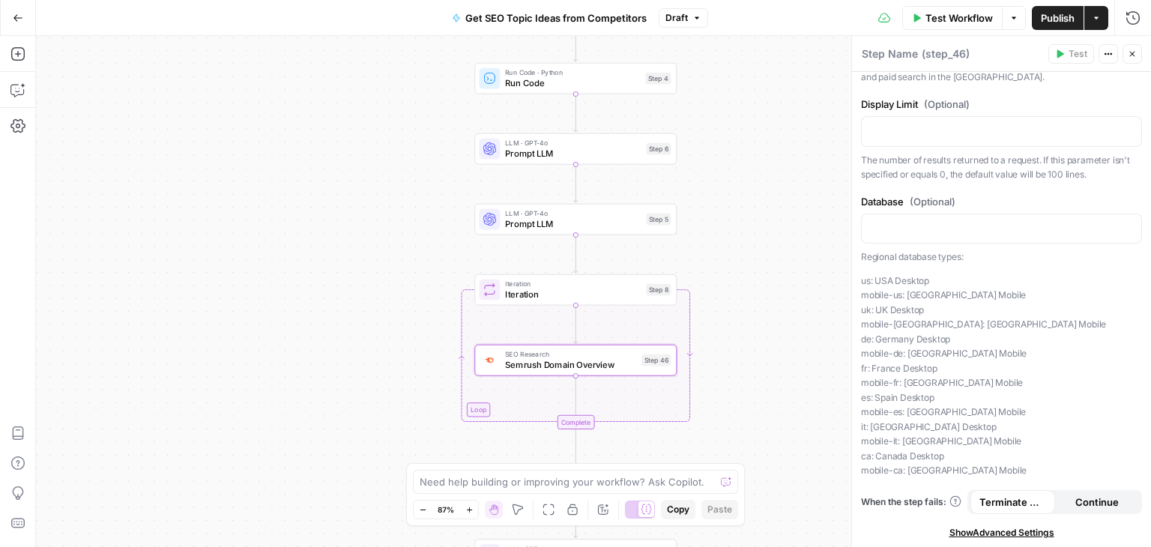
scroll to position [7, 0]
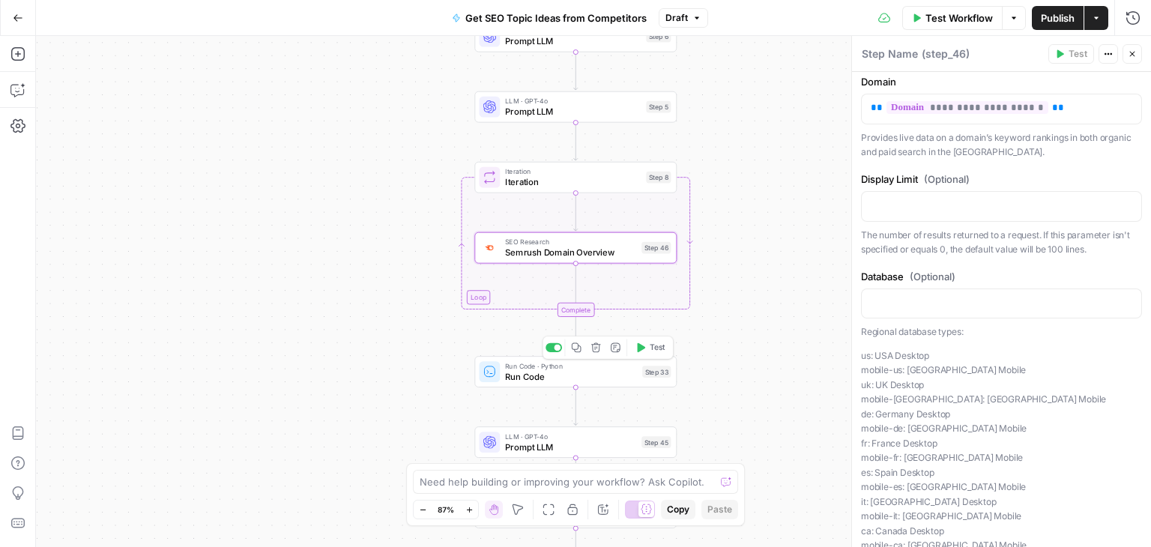
click at [524, 373] on span "Run Code" at bounding box center [571, 375] width 132 height 13
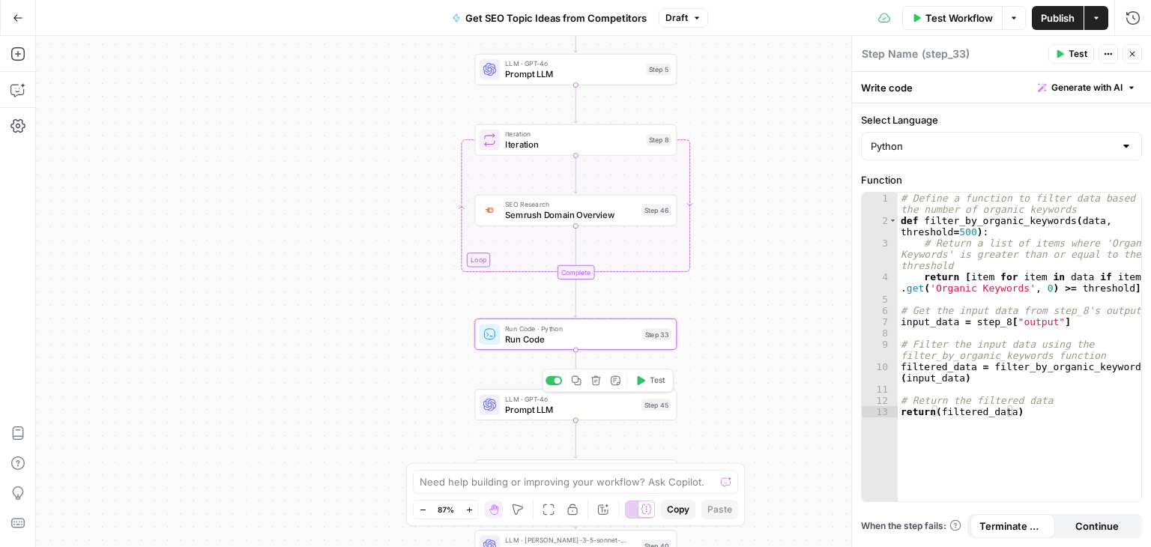
click at [534, 414] on span "Prompt LLM" at bounding box center [570, 409] width 131 height 13
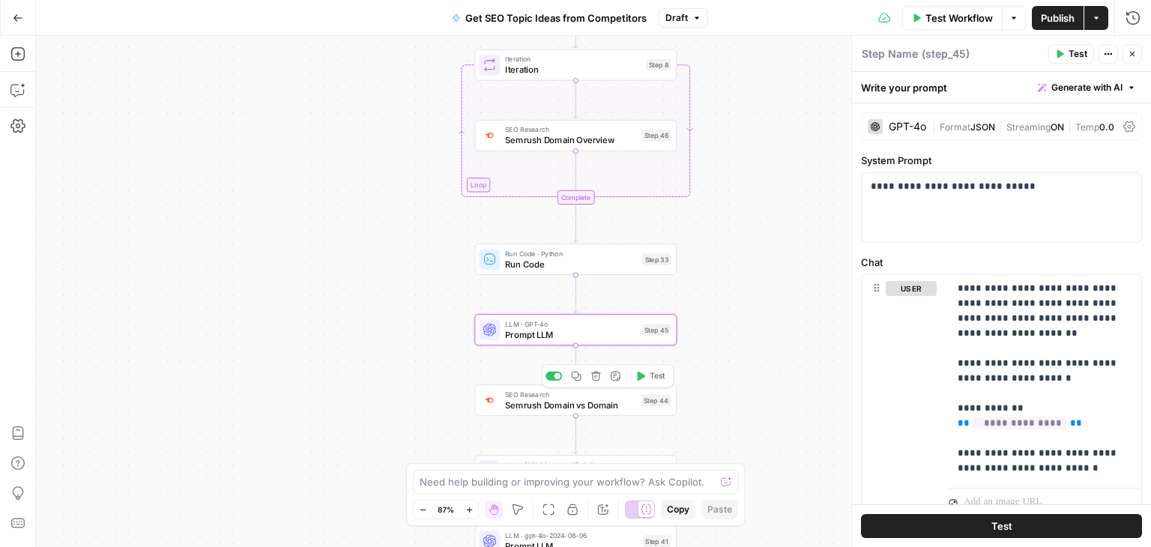
click at [590, 401] on span "Semrush Domain vs Domain" at bounding box center [570, 405] width 130 height 13
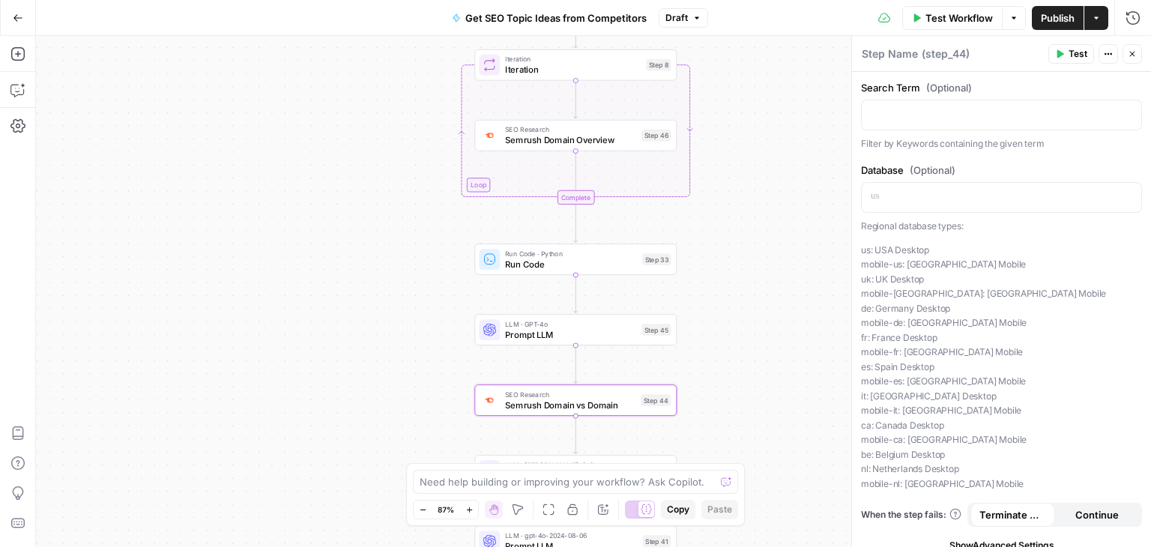
scroll to position [627, 0]
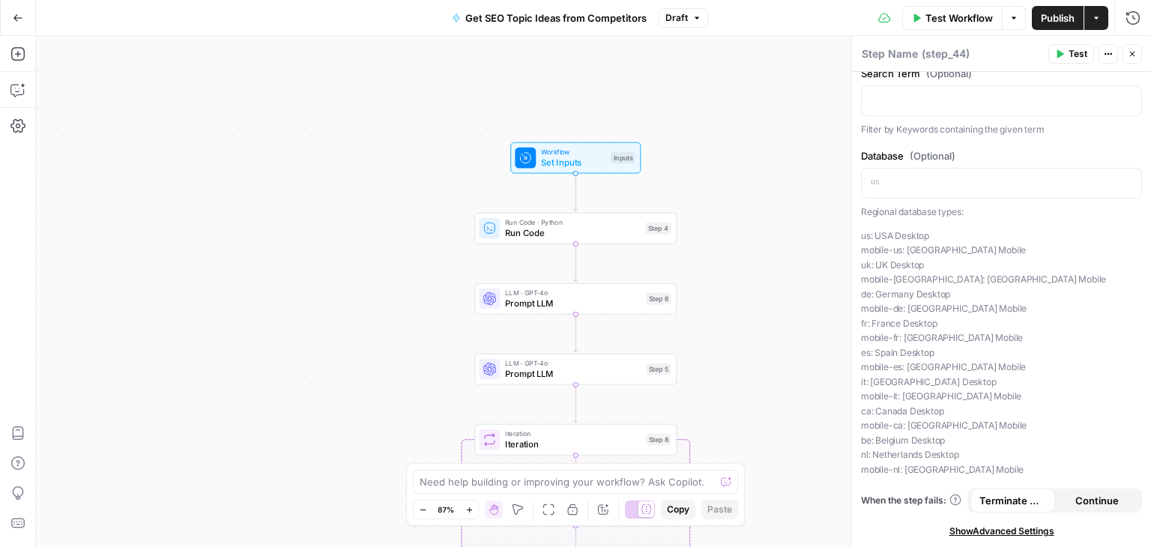
click at [418, 298] on div "Workflow Set Inputs Inputs Run Code · Python Run Code Step 4 LLM · GPT-4o Promp…" at bounding box center [593, 291] width 1115 height 511
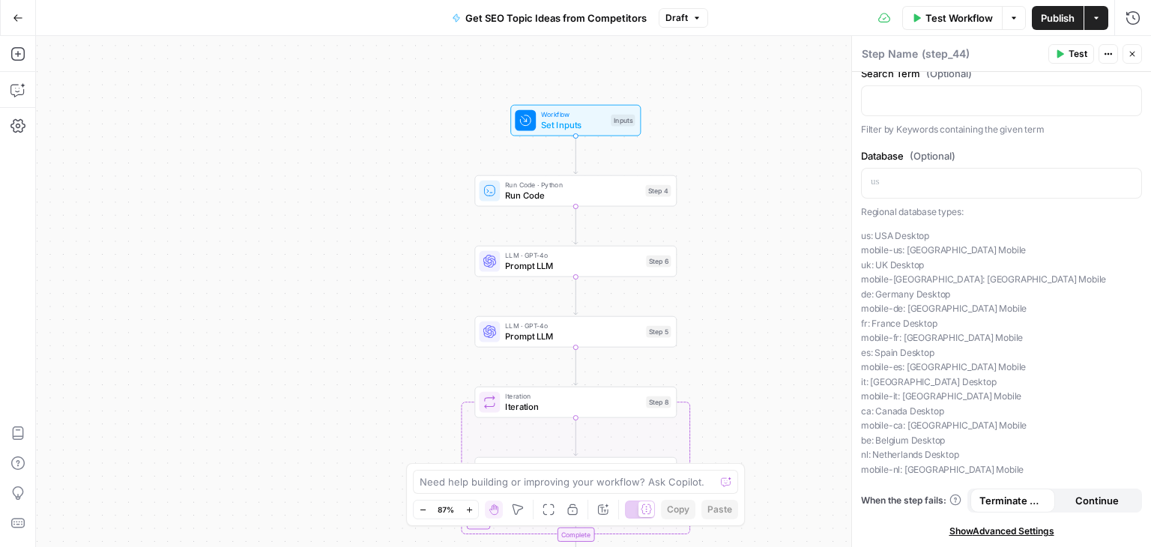
click at [573, 118] on span "Set Inputs" at bounding box center [573, 124] width 64 height 13
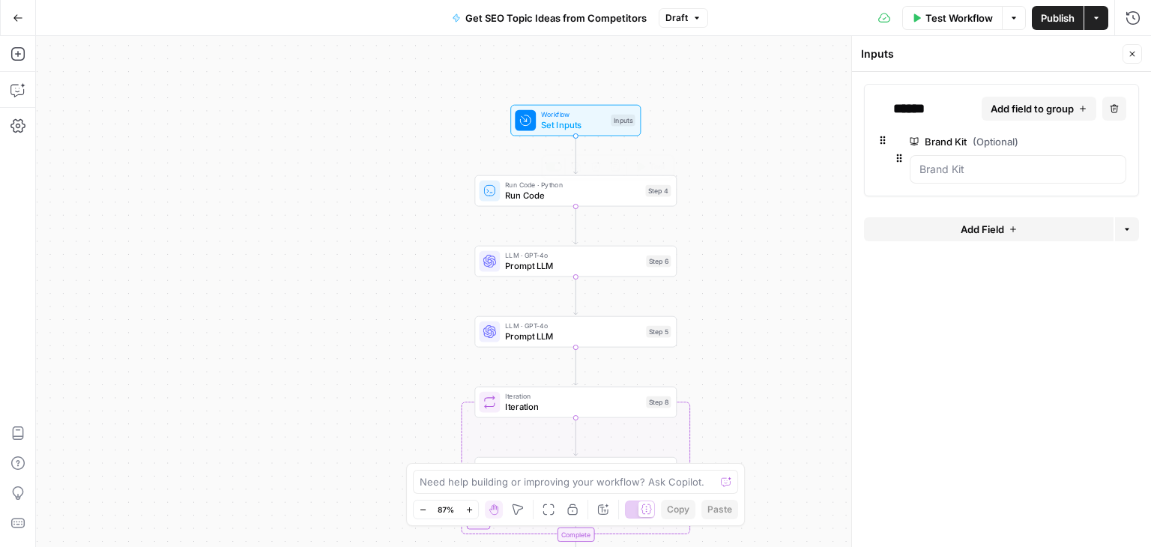
click at [537, 199] on span "Run Code" at bounding box center [572, 195] width 135 height 13
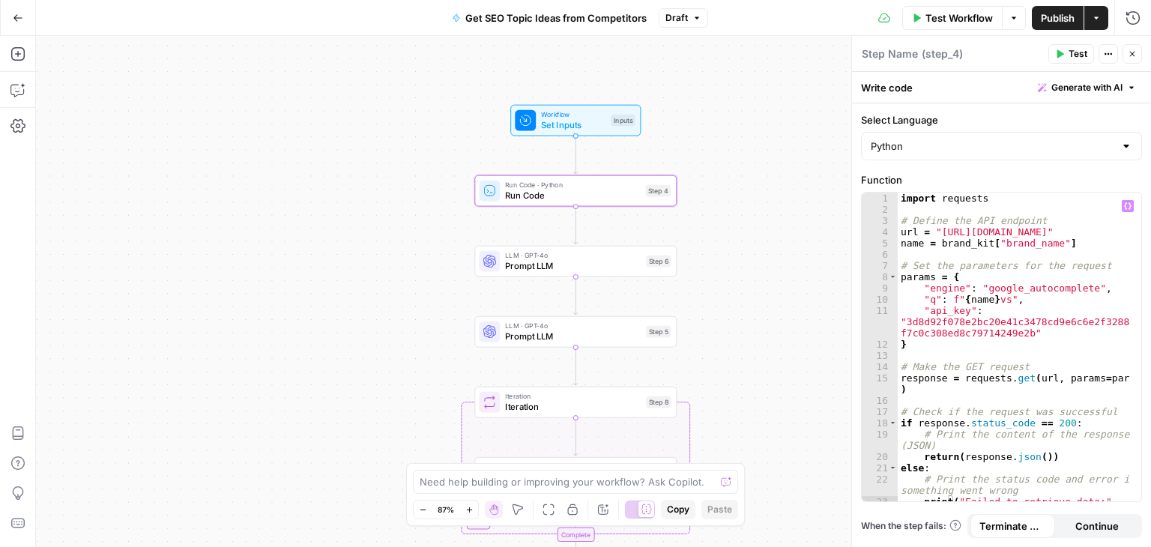
scroll to position [17, 0]
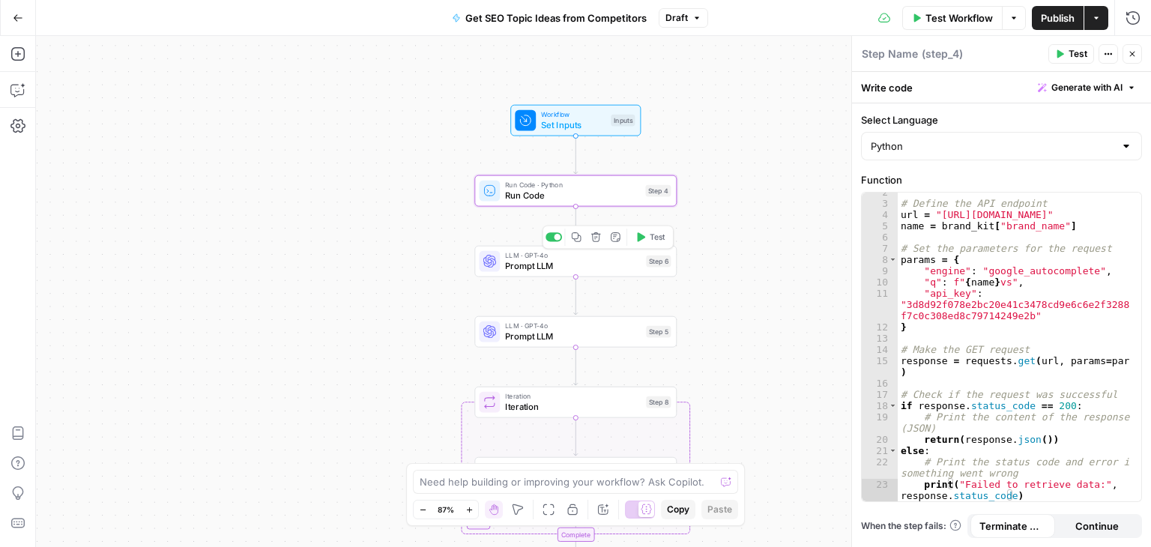
click at [513, 269] on span "Prompt LLM" at bounding box center [573, 265] width 136 height 13
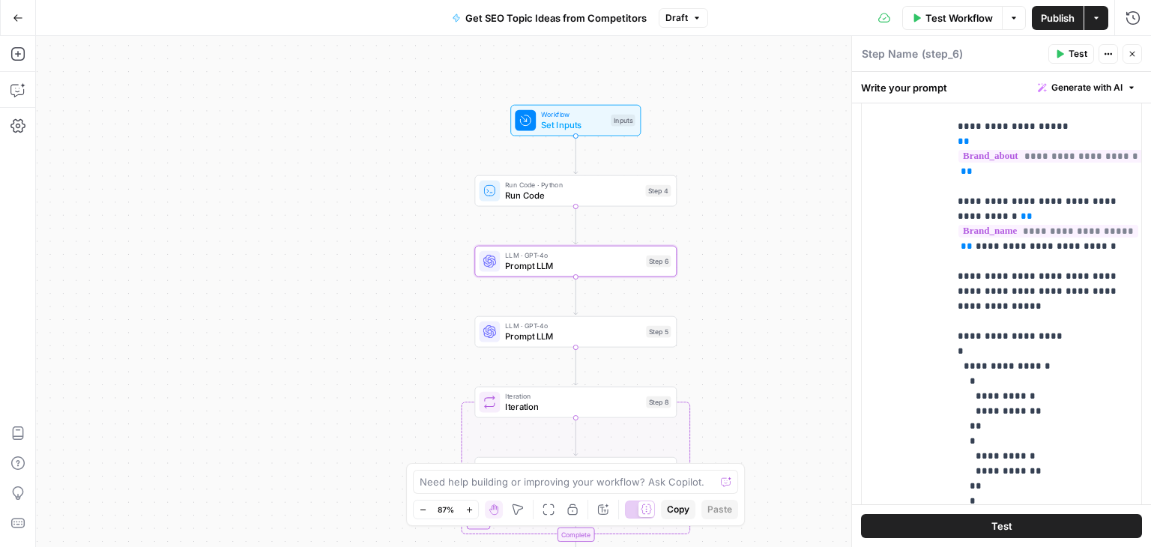
scroll to position [27, 0]
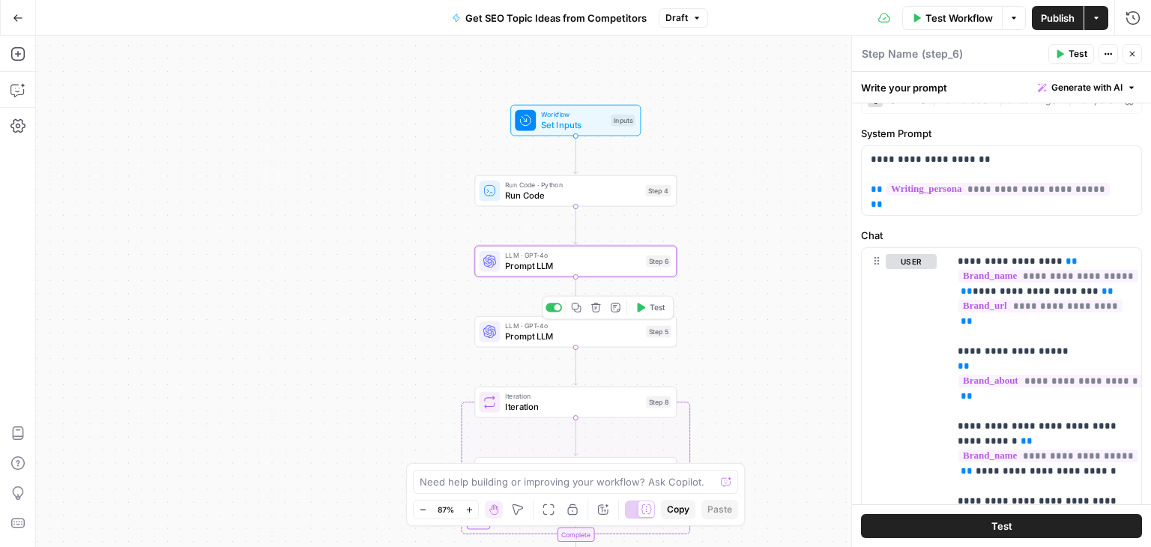
click at [539, 338] on span "Prompt LLM" at bounding box center [573, 336] width 136 height 13
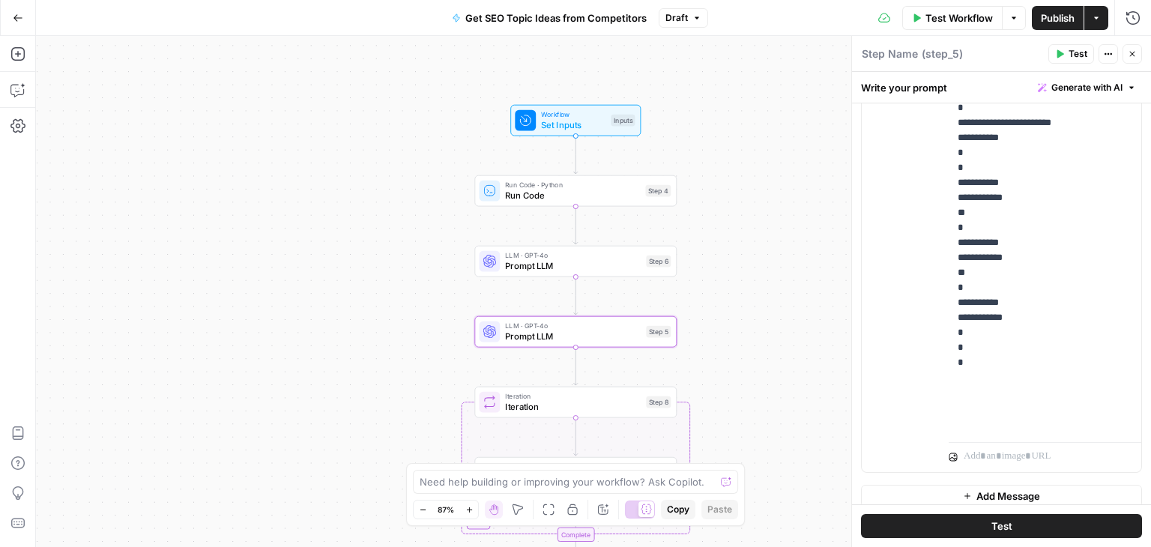
scroll to position [460, 0]
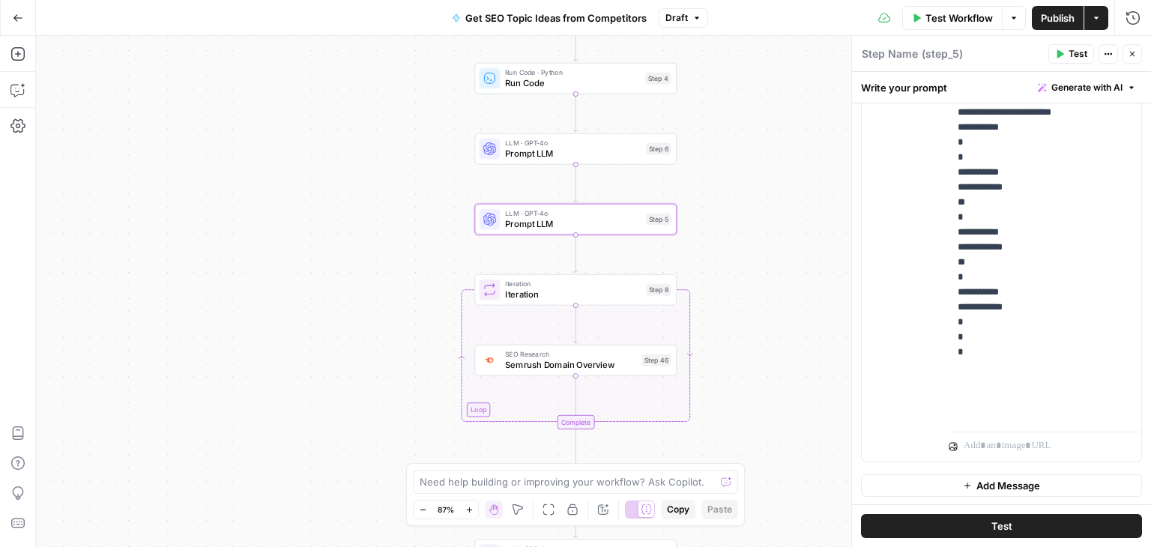
click at [549, 298] on span "Iteration" at bounding box center [573, 294] width 136 height 13
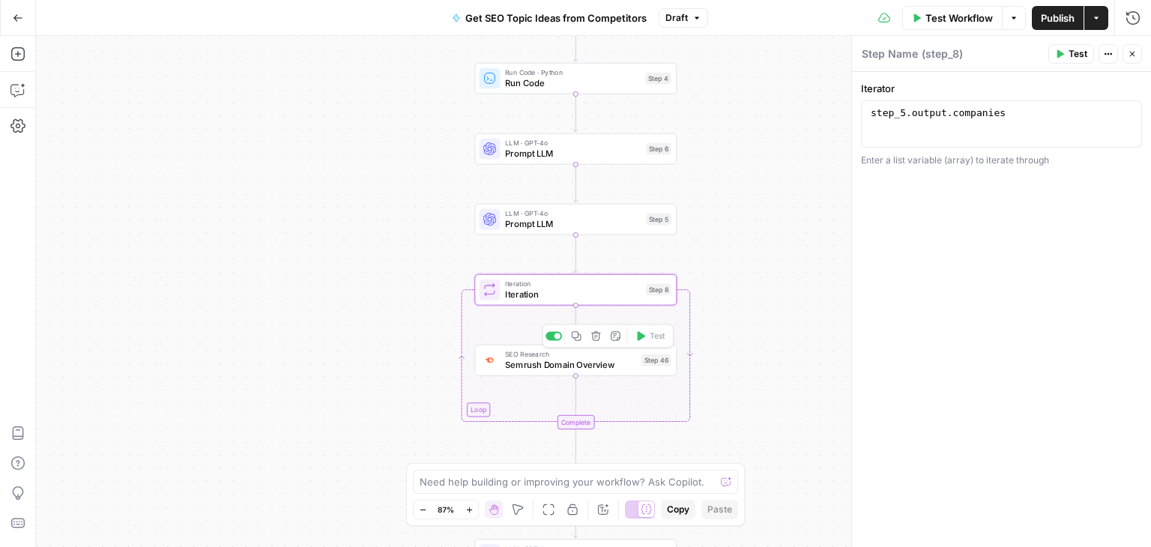
click at [542, 366] on span "Semrush Domain Overview" at bounding box center [570, 364] width 131 height 13
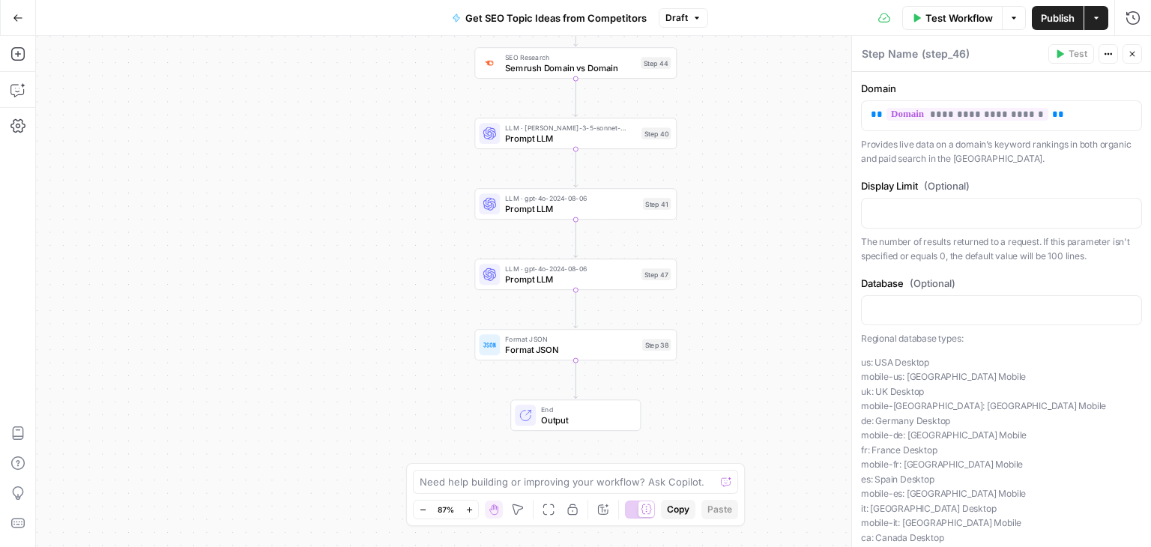
click at [564, 408] on span "End" at bounding box center [585, 409] width 88 height 10
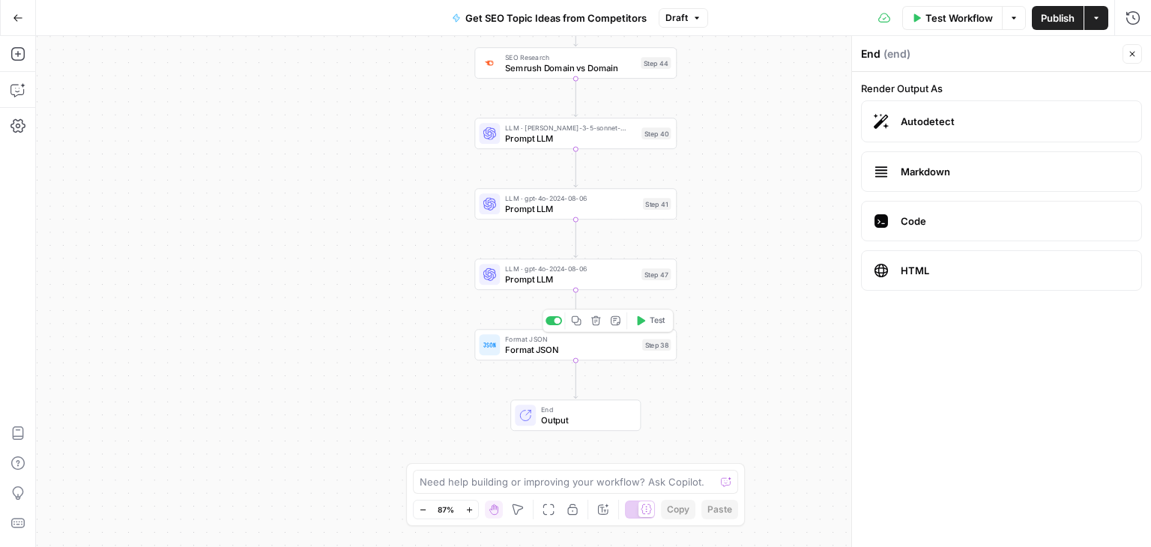
click at [526, 357] on div "Format JSON Format JSON Step 38 Copy step Delete step Add Note Test" at bounding box center [575, 344] width 202 height 31
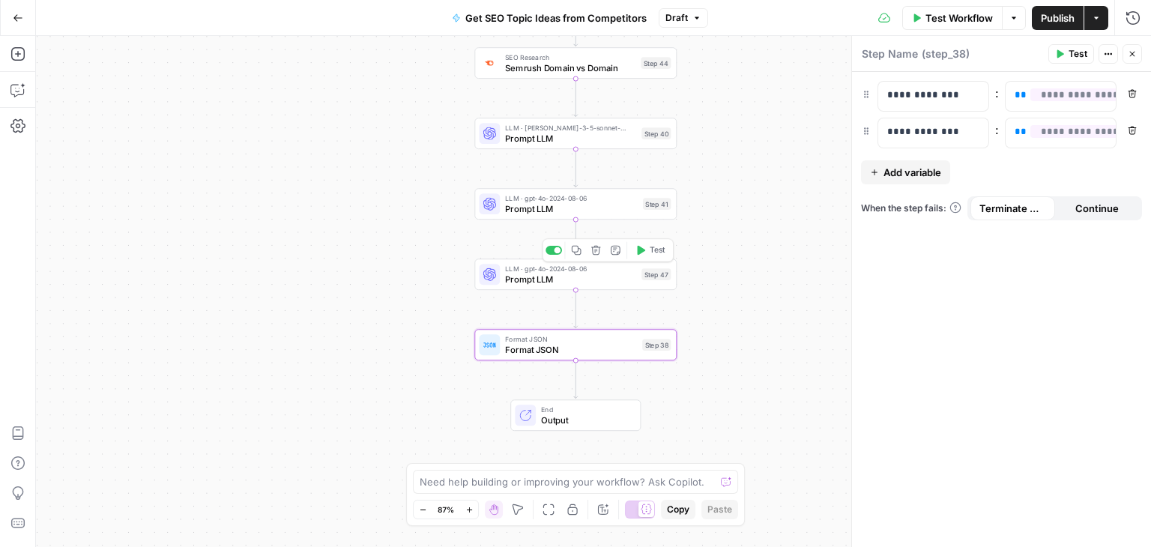
click at [533, 278] on span "Prompt LLM" at bounding box center [570, 279] width 131 height 13
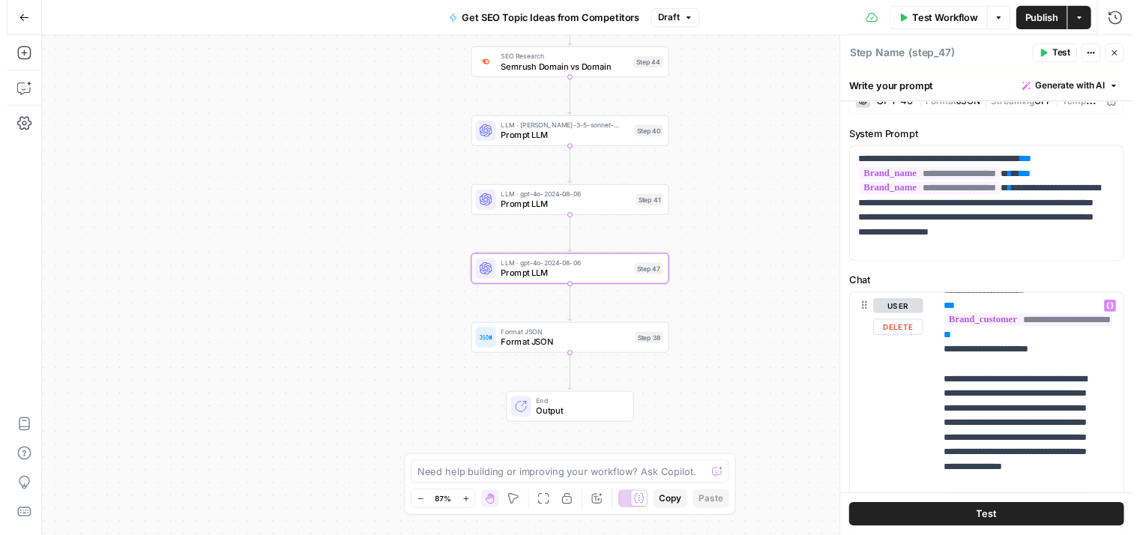
scroll to position [225, 0]
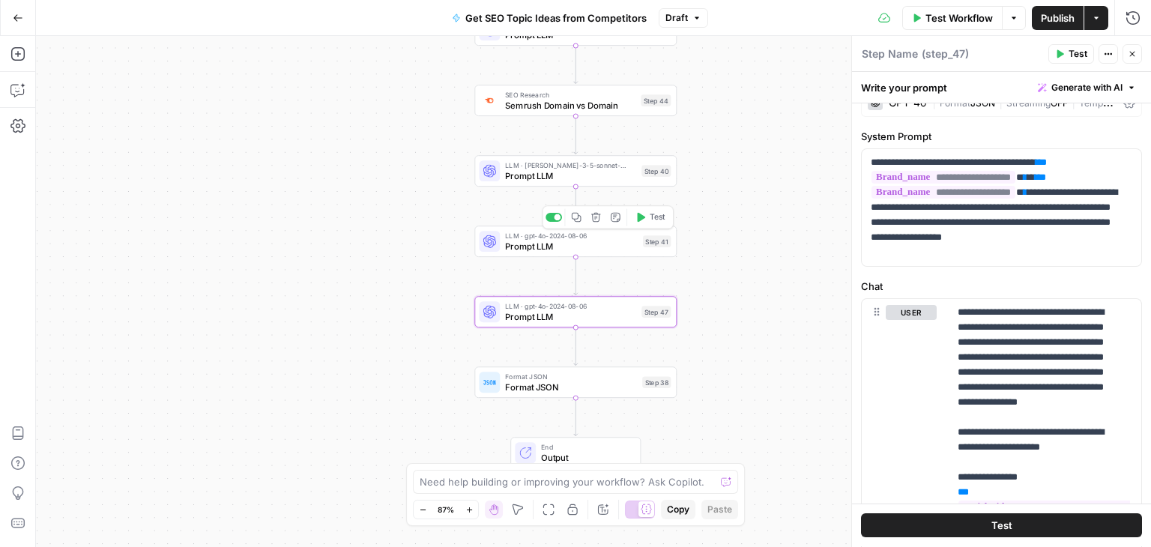
click at [586, 247] on span "Prompt LLM" at bounding box center [571, 246] width 133 height 13
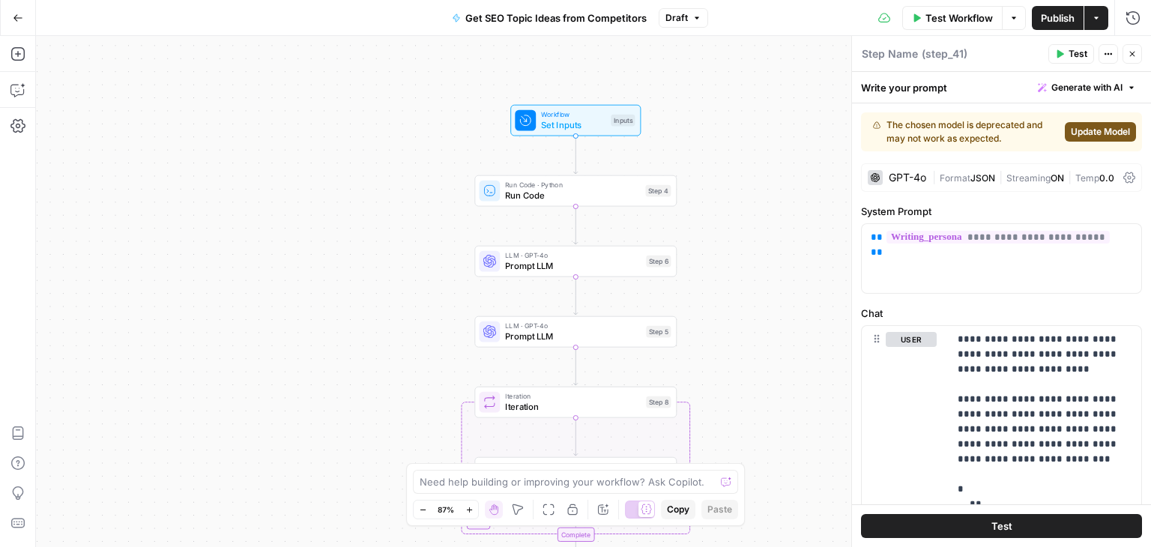
click at [1066, 51] on button "Test" at bounding box center [1071, 53] width 46 height 19
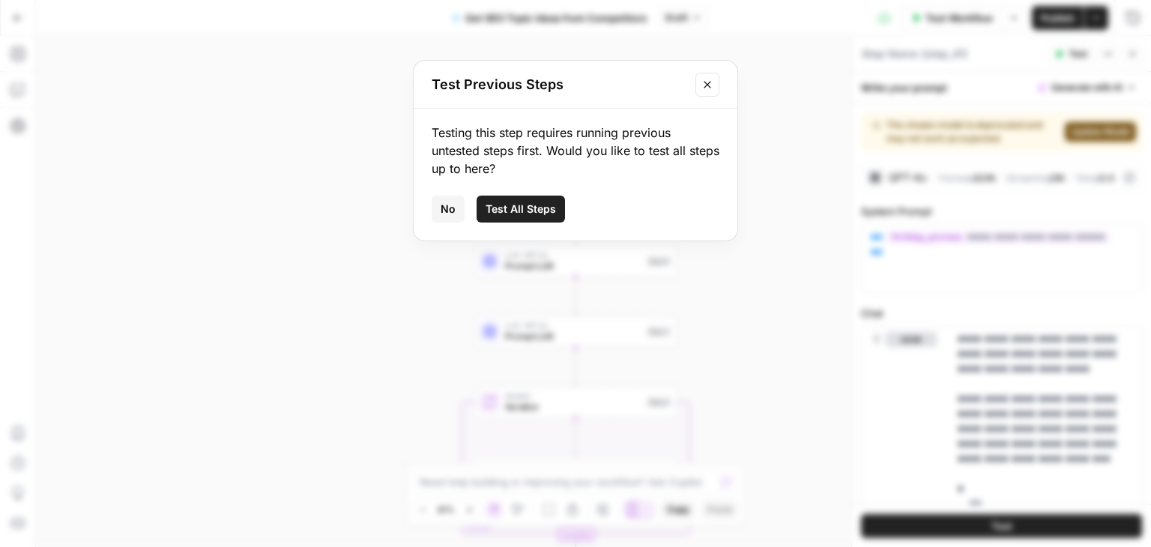
click at [519, 206] on span "Test All Steps" at bounding box center [521, 209] width 70 height 15
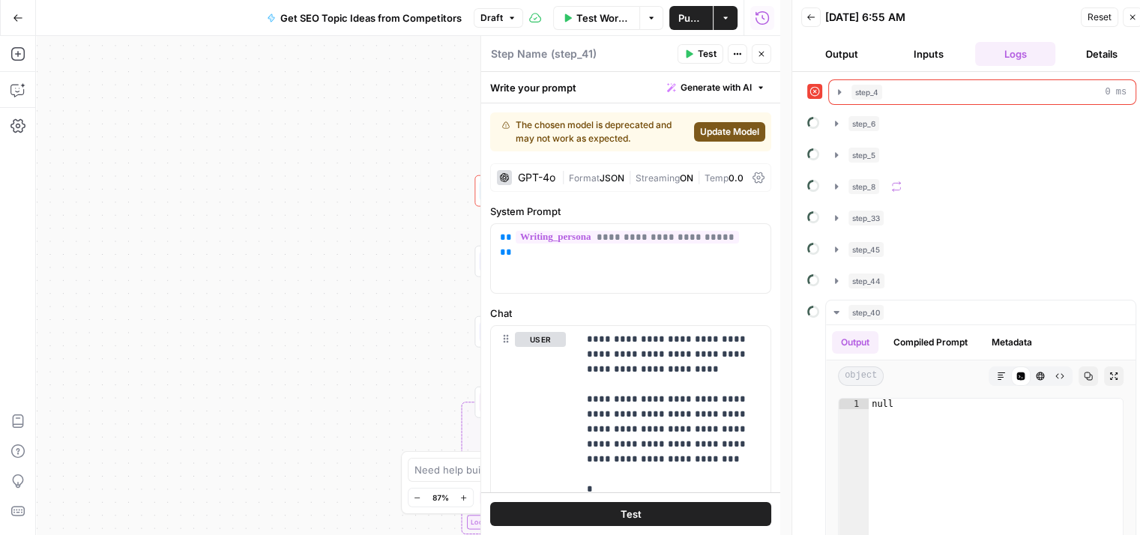
click at [812, 90] on icon at bounding box center [814, 91] width 10 height 10
click at [848, 54] on button "Output" at bounding box center [841, 54] width 81 height 24
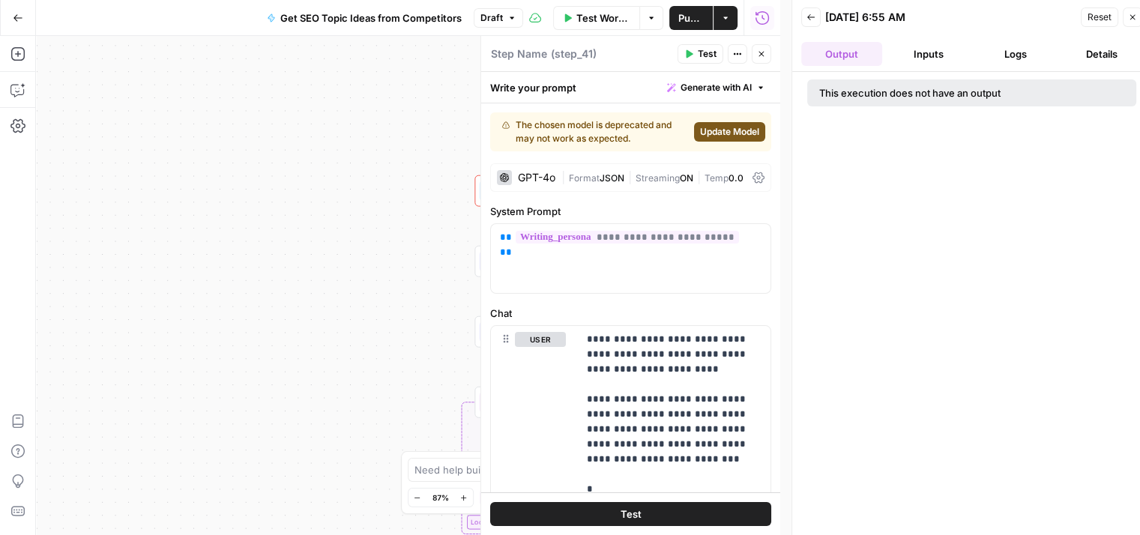
click at [342, 28] on button "Get SEO Topic Ideas from Competitors" at bounding box center [364, 18] width 213 height 24
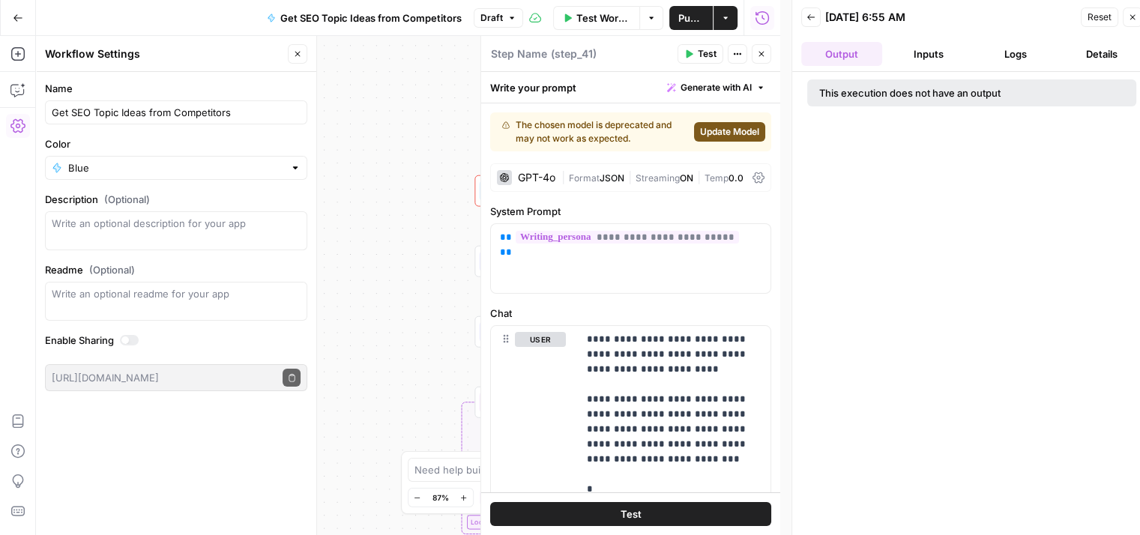
click at [302, 57] on icon "button" at bounding box center [297, 53] width 9 height 9
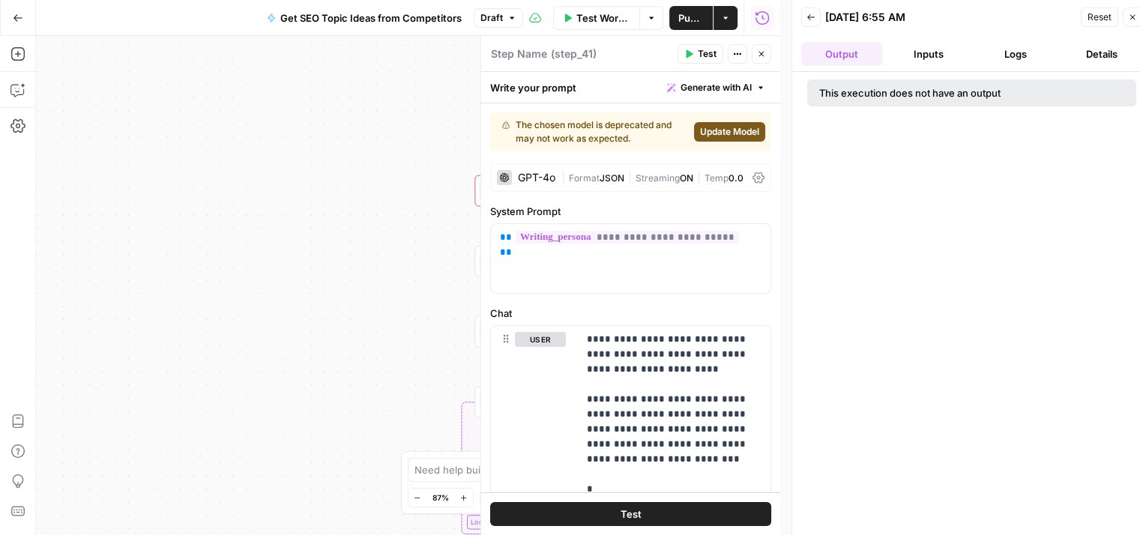
click at [1130, 17] on icon "button" at bounding box center [1132, 17] width 9 height 9
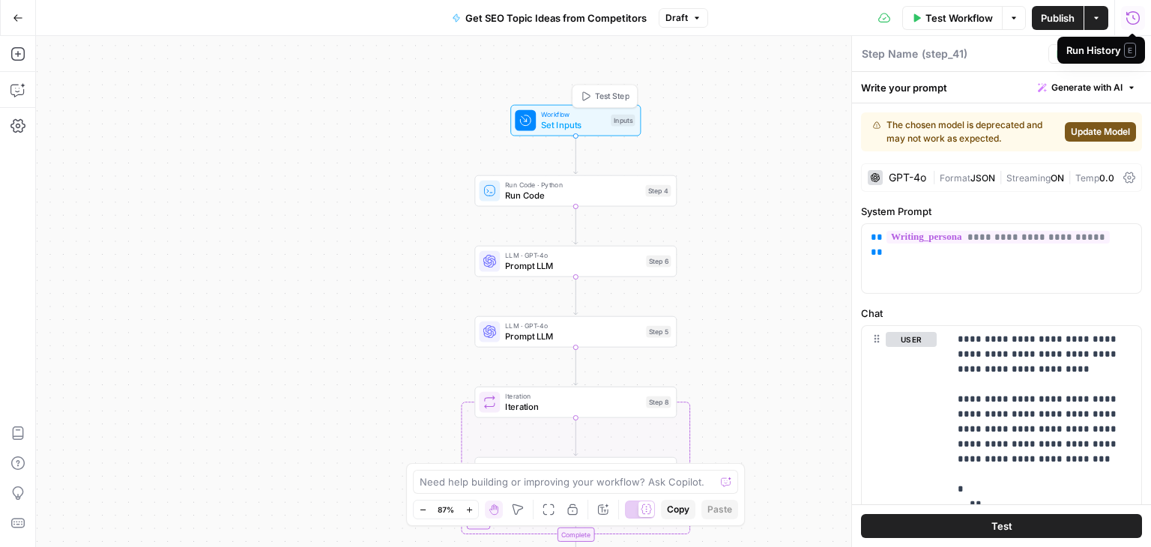
click at [569, 121] on span "Set Inputs" at bounding box center [573, 124] width 64 height 13
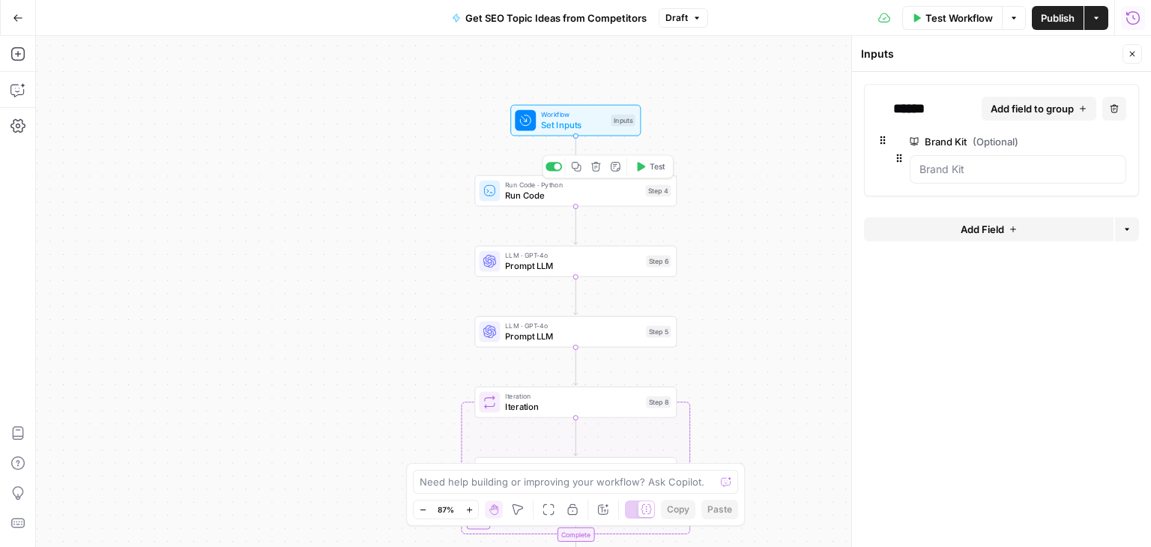
click at [650, 169] on span "Test" at bounding box center [658, 167] width 16 height 12
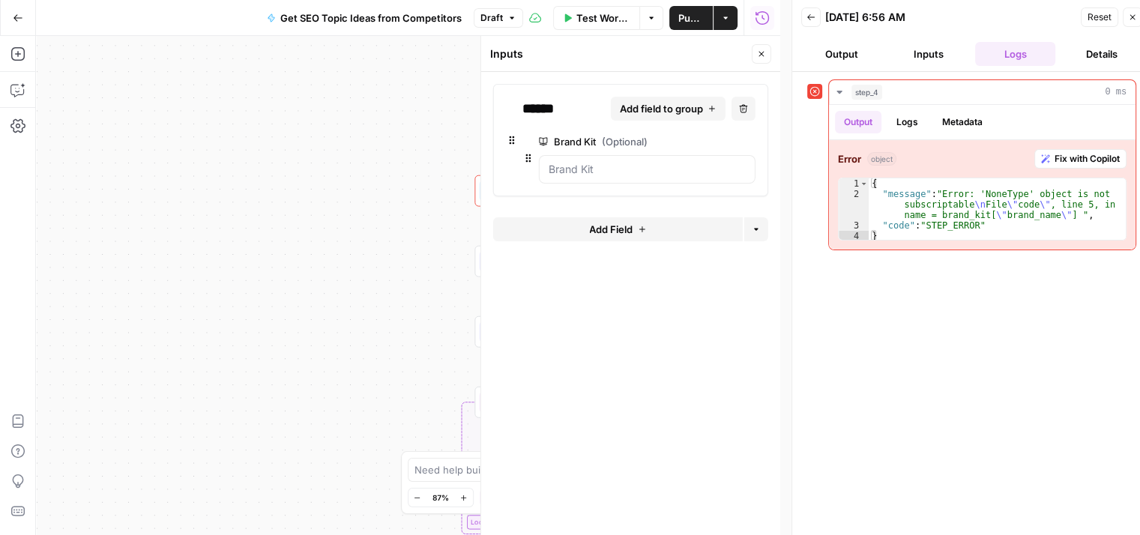
click at [1087, 157] on span "Fix with Copilot" at bounding box center [1086, 158] width 65 height 13
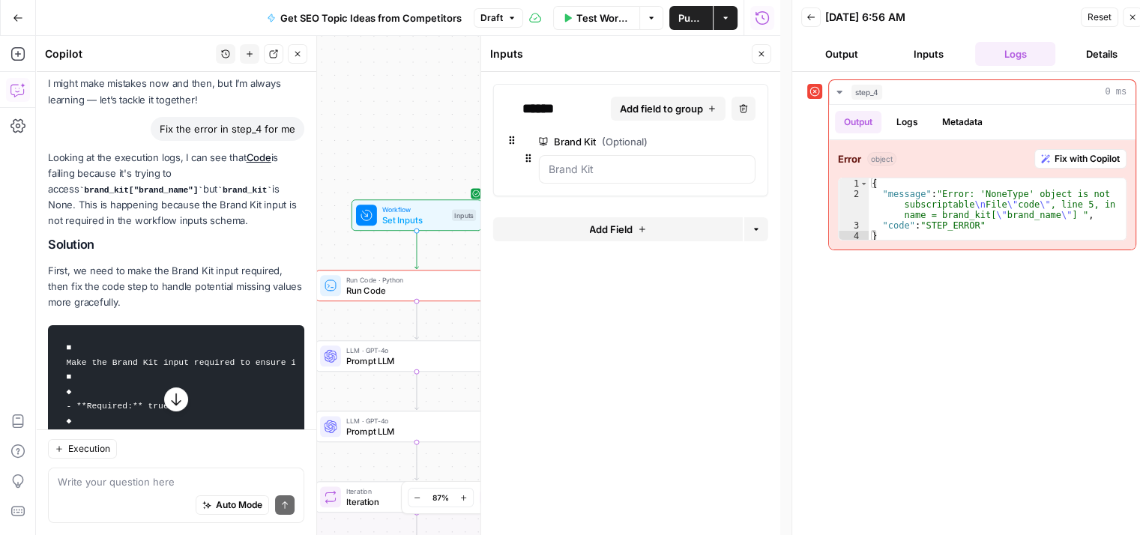
scroll to position [150, 0]
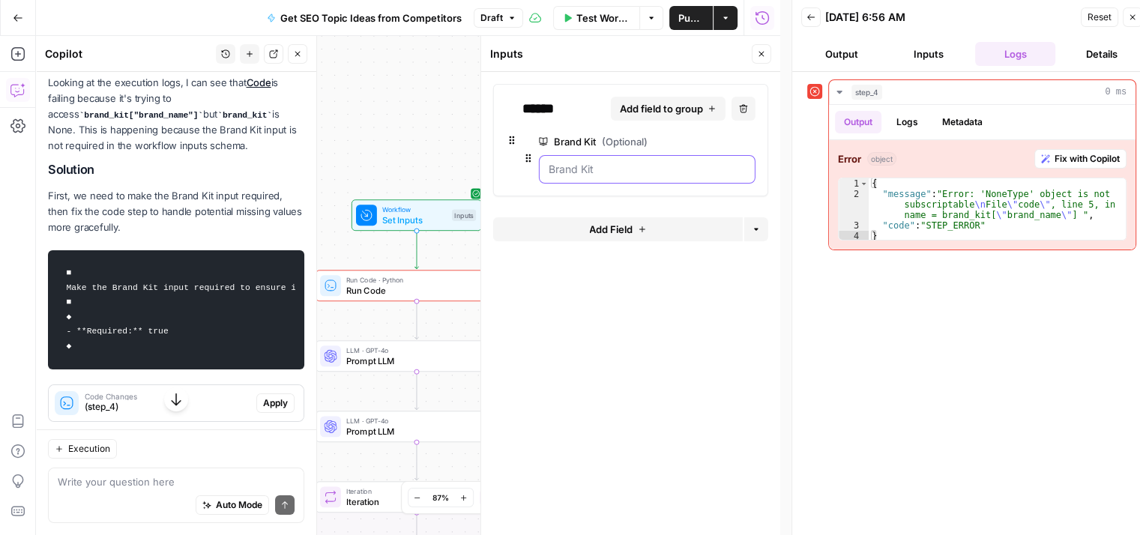
click at [577, 172] on Kit "Brand Kit (Optional)" at bounding box center [647, 169] width 197 height 15
click at [599, 19] on span "Test Workflow" at bounding box center [603, 17] width 54 height 15
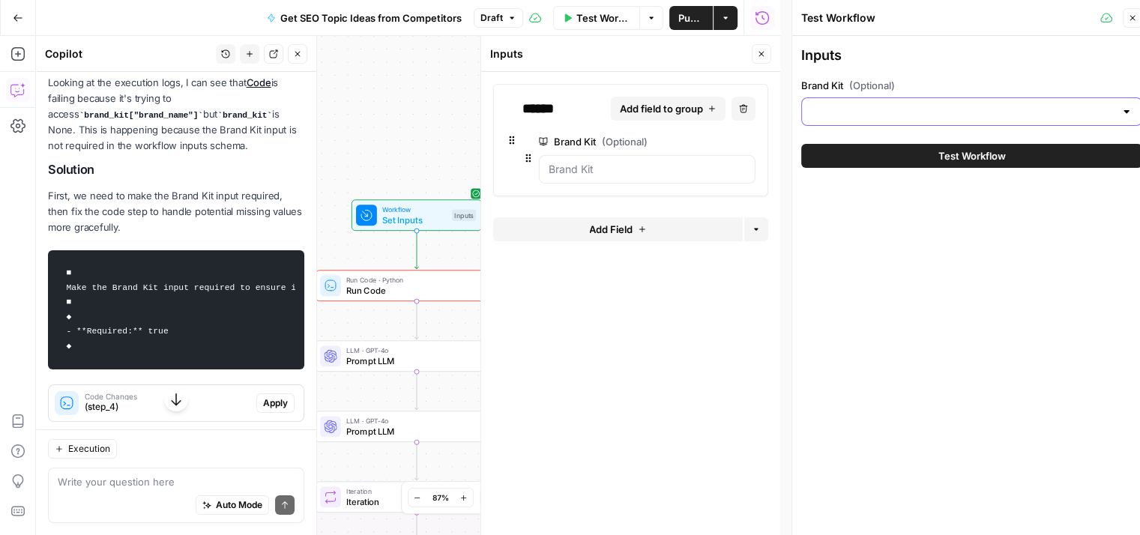
click at [858, 104] on input "Brand Kit (Optional)" at bounding box center [963, 111] width 304 height 15
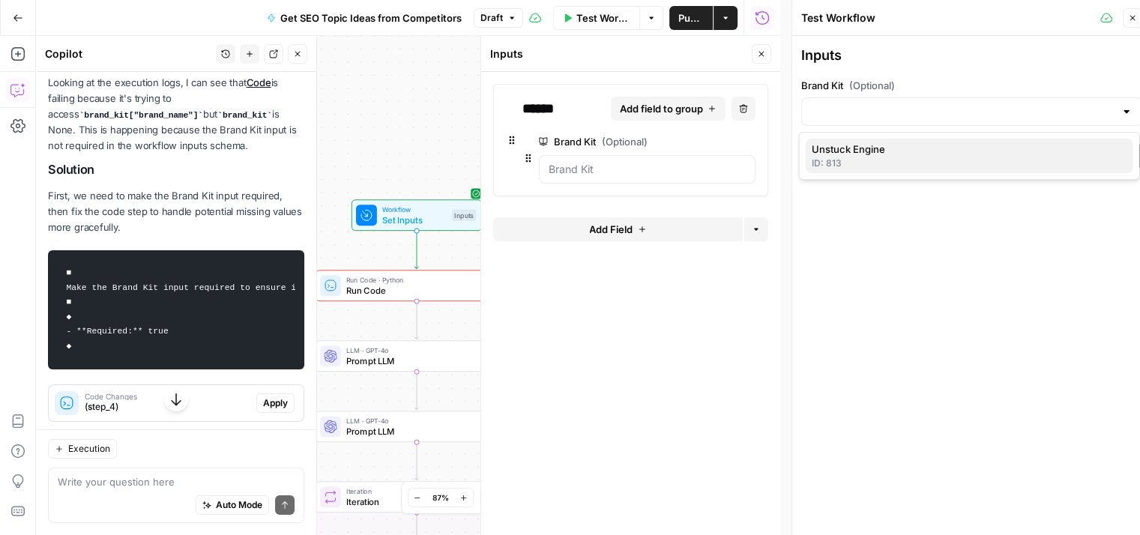
click at [861, 148] on span "Unstuck Engine" at bounding box center [967, 149] width 310 height 15
type input "Unstuck Engine"
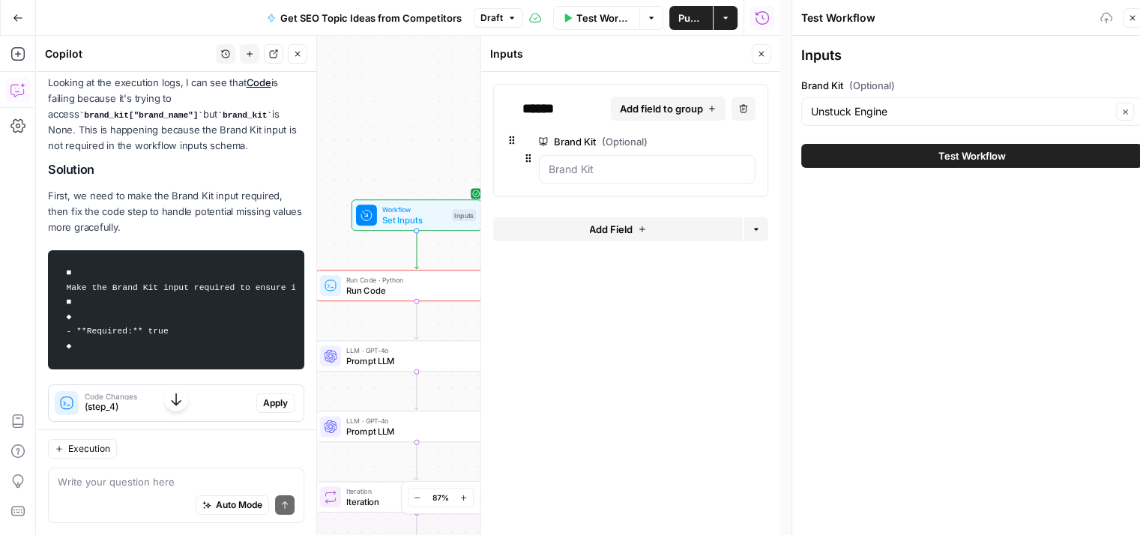
click at [903, 157] on button "Test Workflow" at bounding box center [971, 156] width 341 height 24
click at [297, 49] on icon "button" at bounding box center [297, 53] width 9 height 9
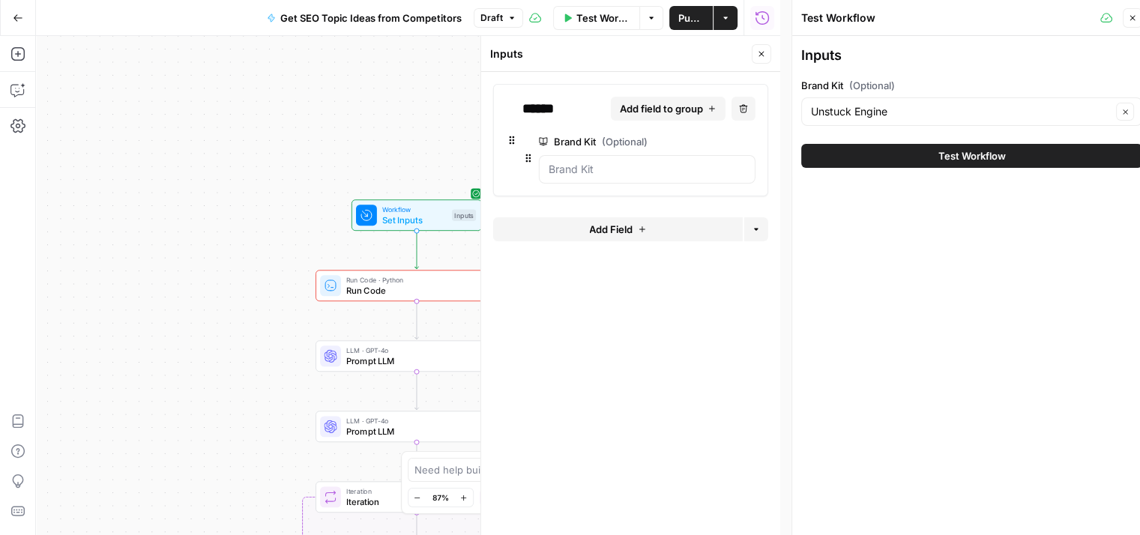
click at [886, 149] on button "Test Workflow" at bounding box center [971, 156] width 341 height 24
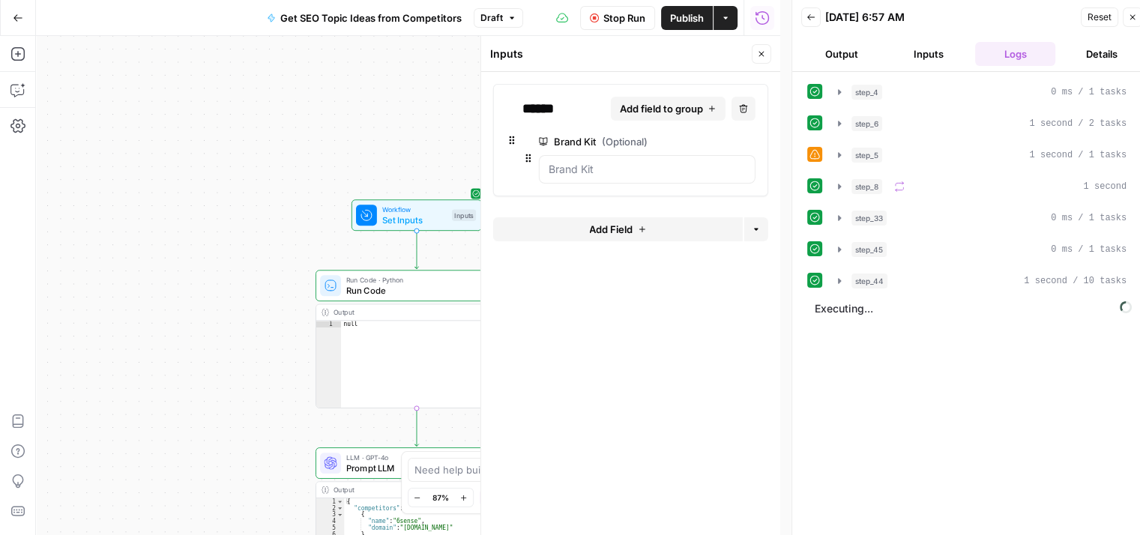
click at [846, 55] on button "Output" at bounding box center [841, 54] width 81 height 24
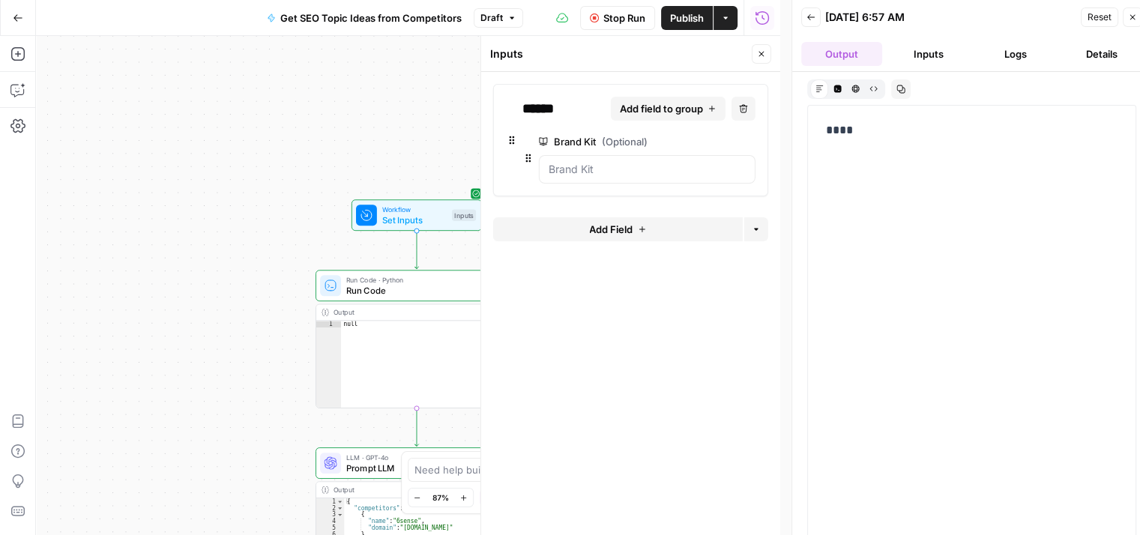
click at [921, 55] on button "Inputs" at bounding box center [928, 54] width 81 height 24
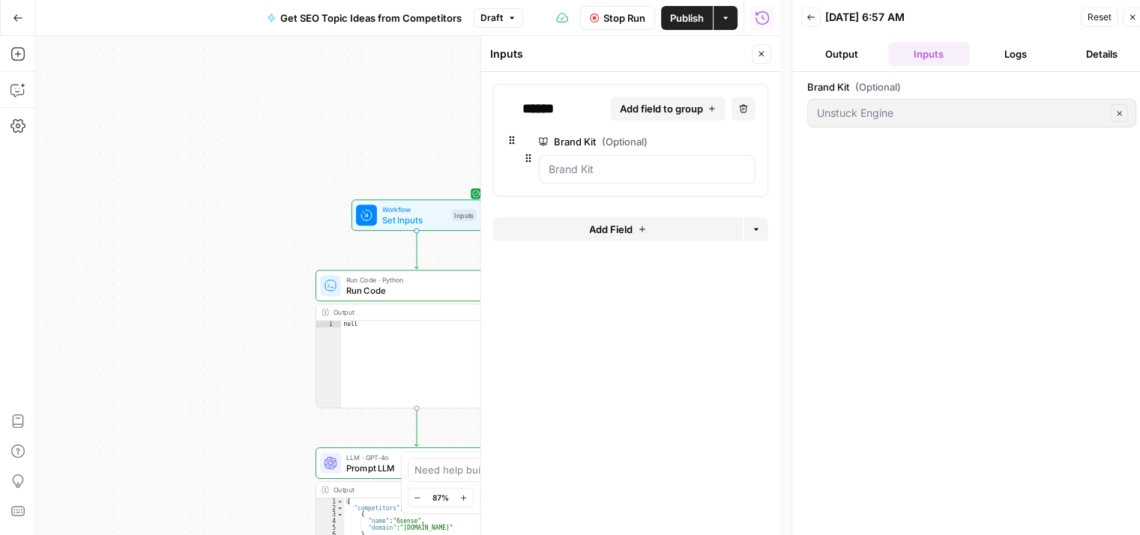
click at [851, 57] on button "Output" at bounding box center [841, 54] width 81 height 24
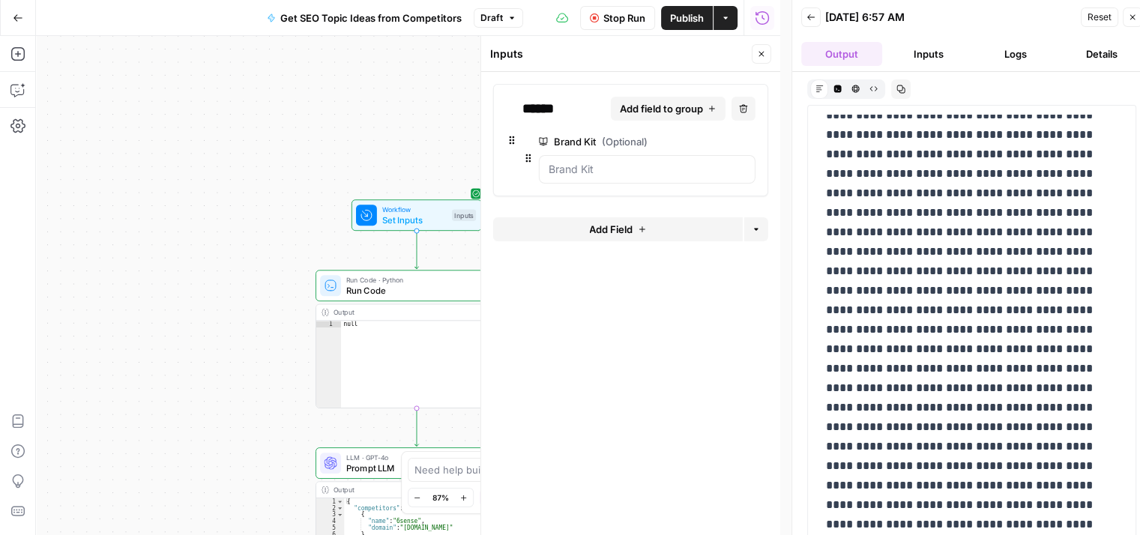
scroll to position [2667, 0]
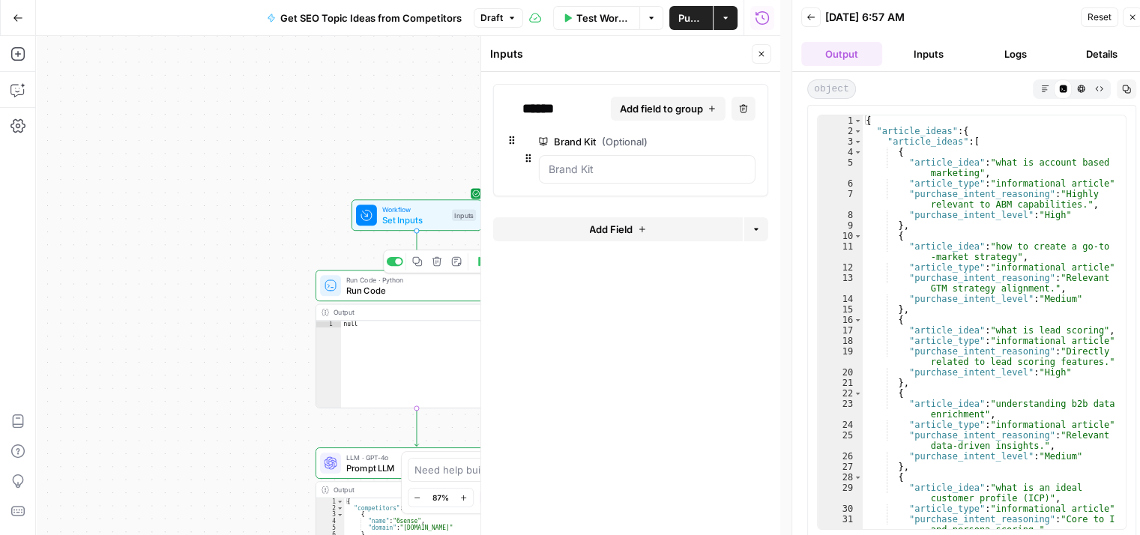
click at [361, 297] on div "Run Code · Python Run Code Step 4 Copy step Delete step Add Note Test" at bounding box center [416, 285] width 202 height 31
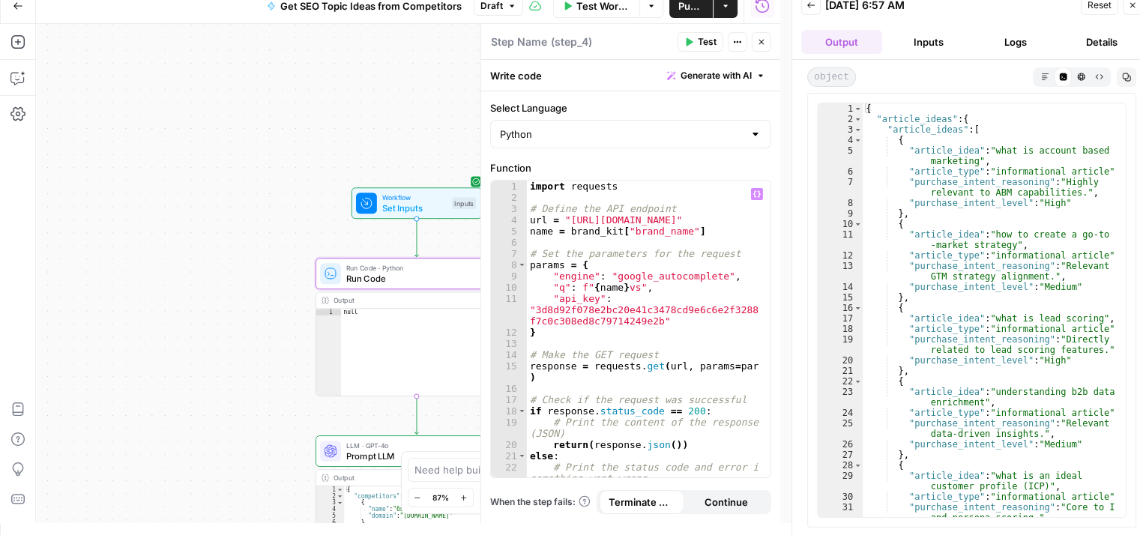
scroll to position [0, 0]
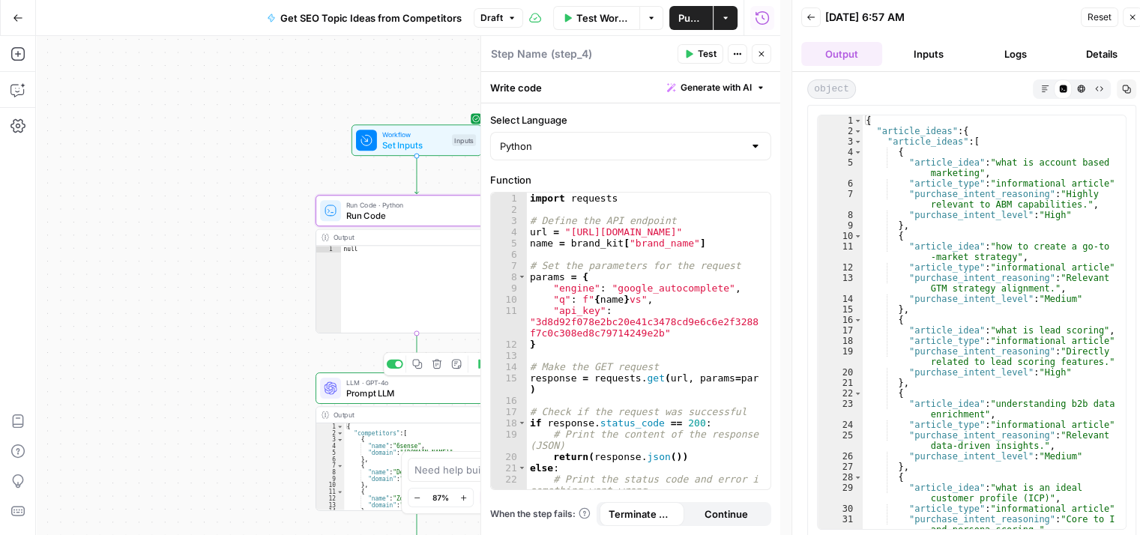
click at [358, 396] on span "Prompt LLM" at bounding box center [414, 392] width 136 height 13
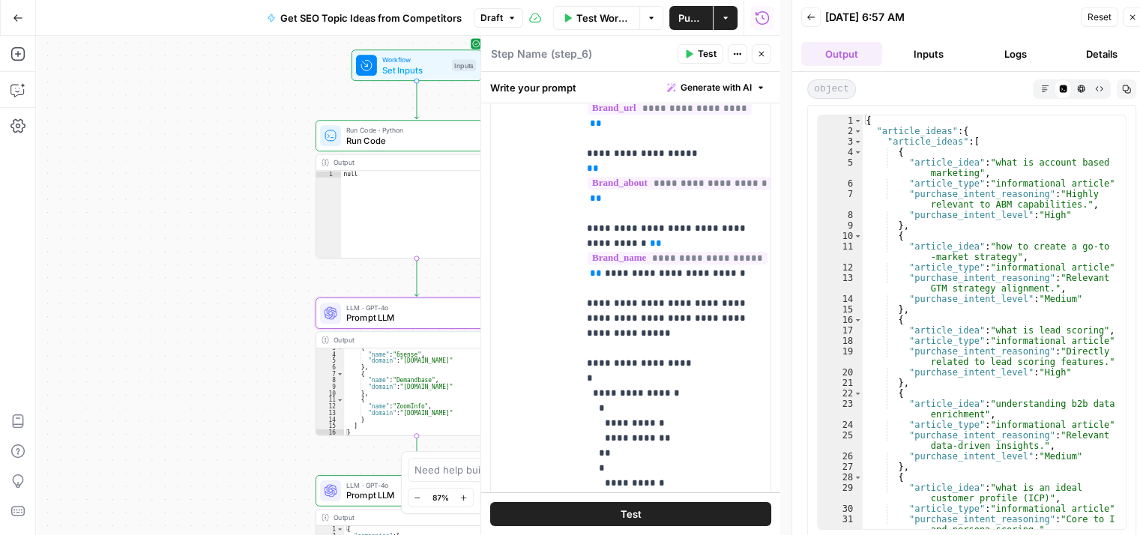
scroll to position [12, 0]
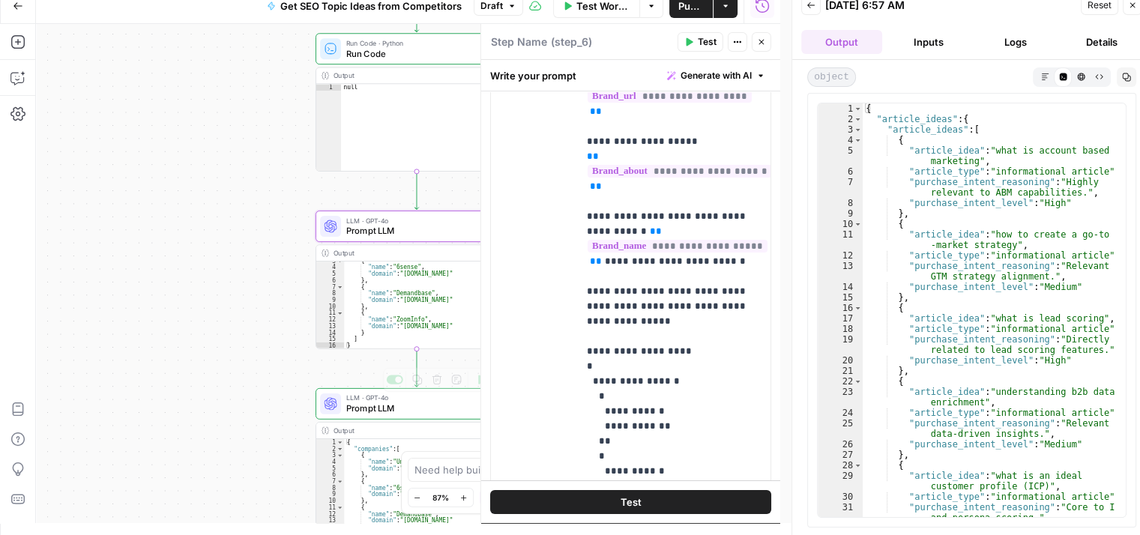
click at [354, 411] on span "Prompt LLM" at bounding box center [414, 408] width 136 height 13
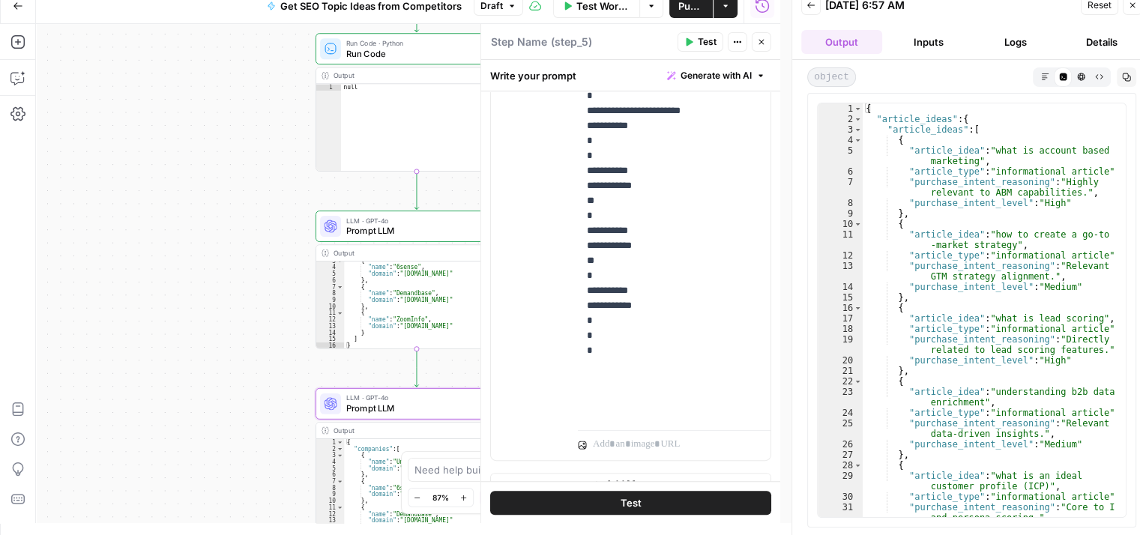
scroll to position [45, 0]
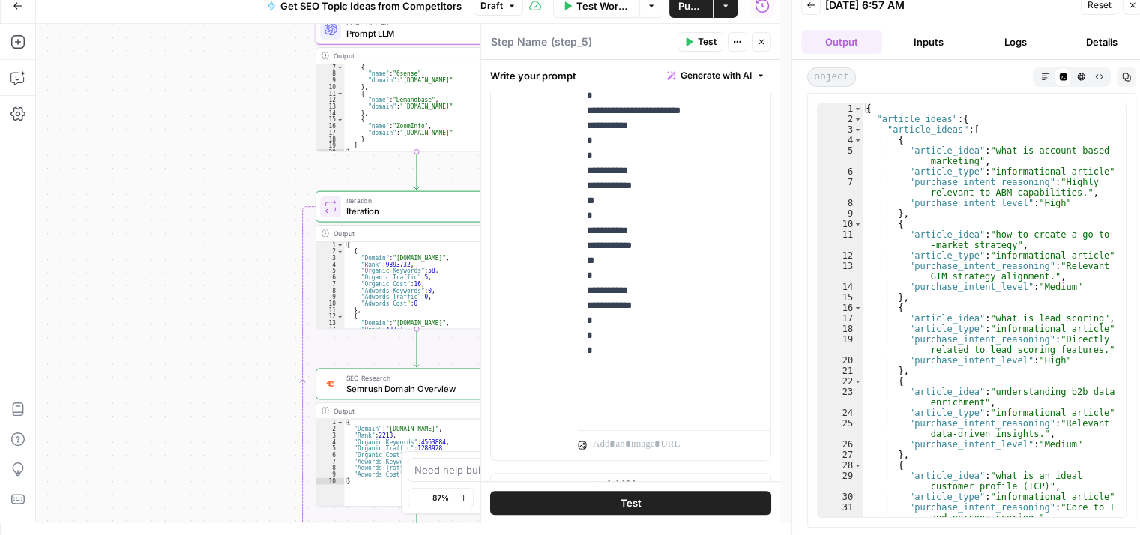
click at [369, 390] on span "Semrush Domain Overview" at bounding box center [411, 388] width 131 height 13
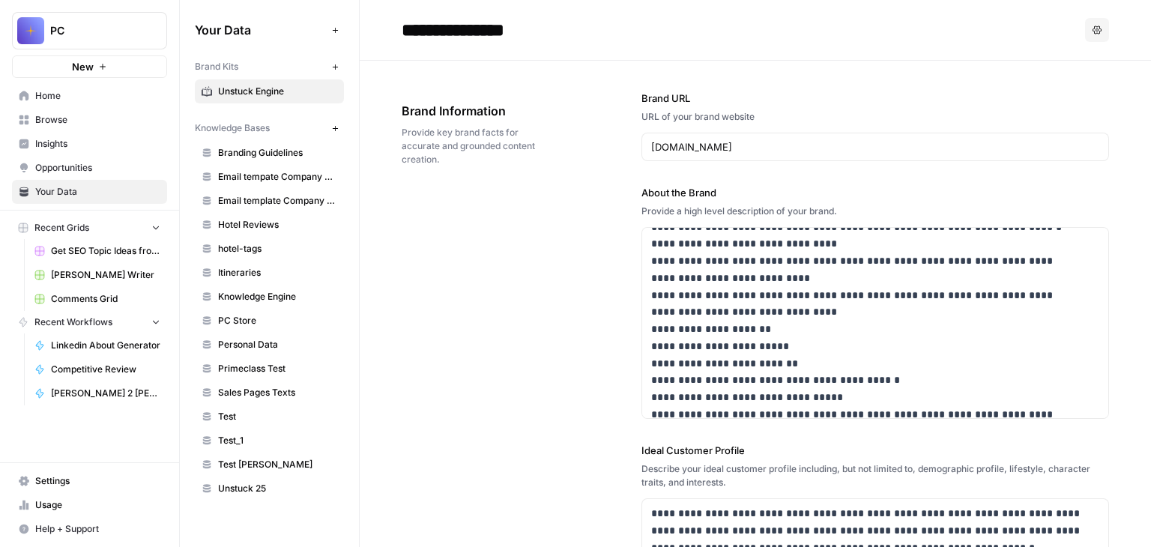
click at [274, 154] on span "Branding Guidelines" at bounding box center [277, 152] width 119 height 13
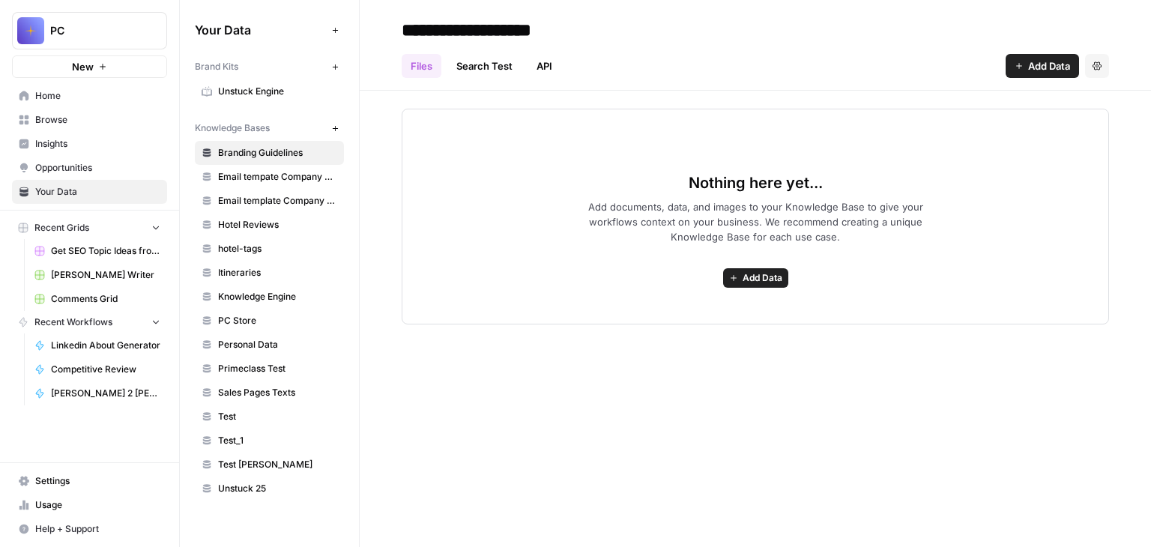
click at [261, 181] on span "Email tempate Company descriptions from Clay" at bounding box center [277, 176] width 119 height 13
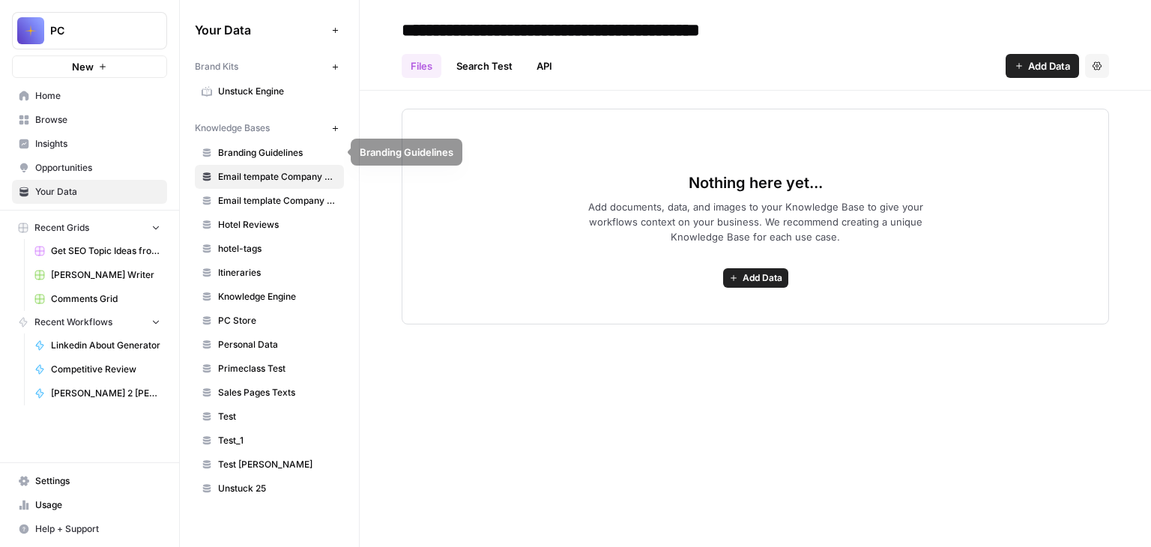
click at [244, 97] on span "Unstuck Engine" at bounding box center [277, 91] width 119 height 13
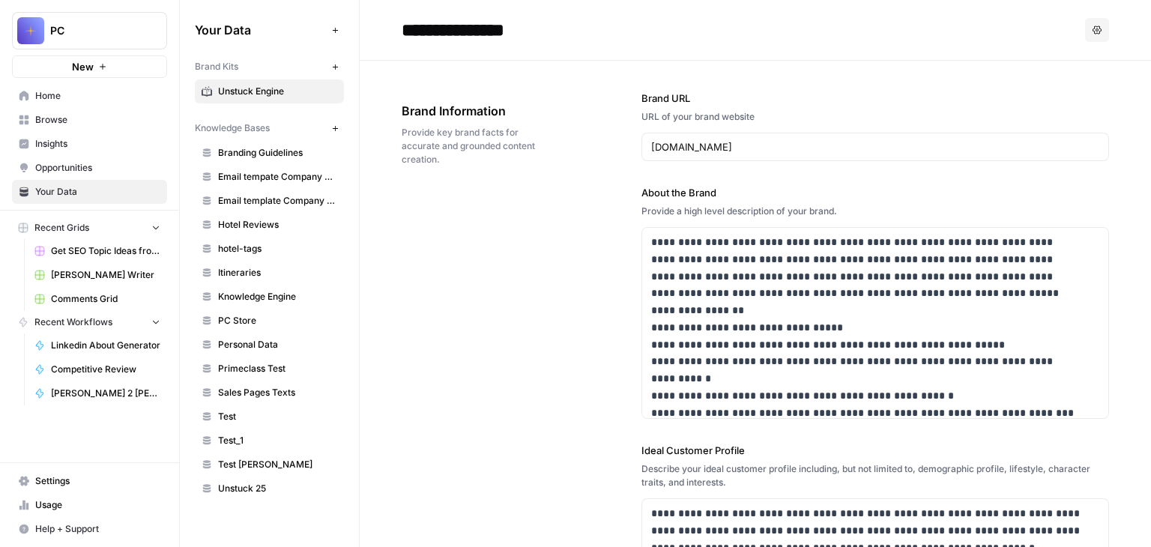
click at [54, 115] on span "Browse" at bounding box center [97, 119] width 125 height 13
